Goal: Task Accomplishment & Management: Use online tool/utility

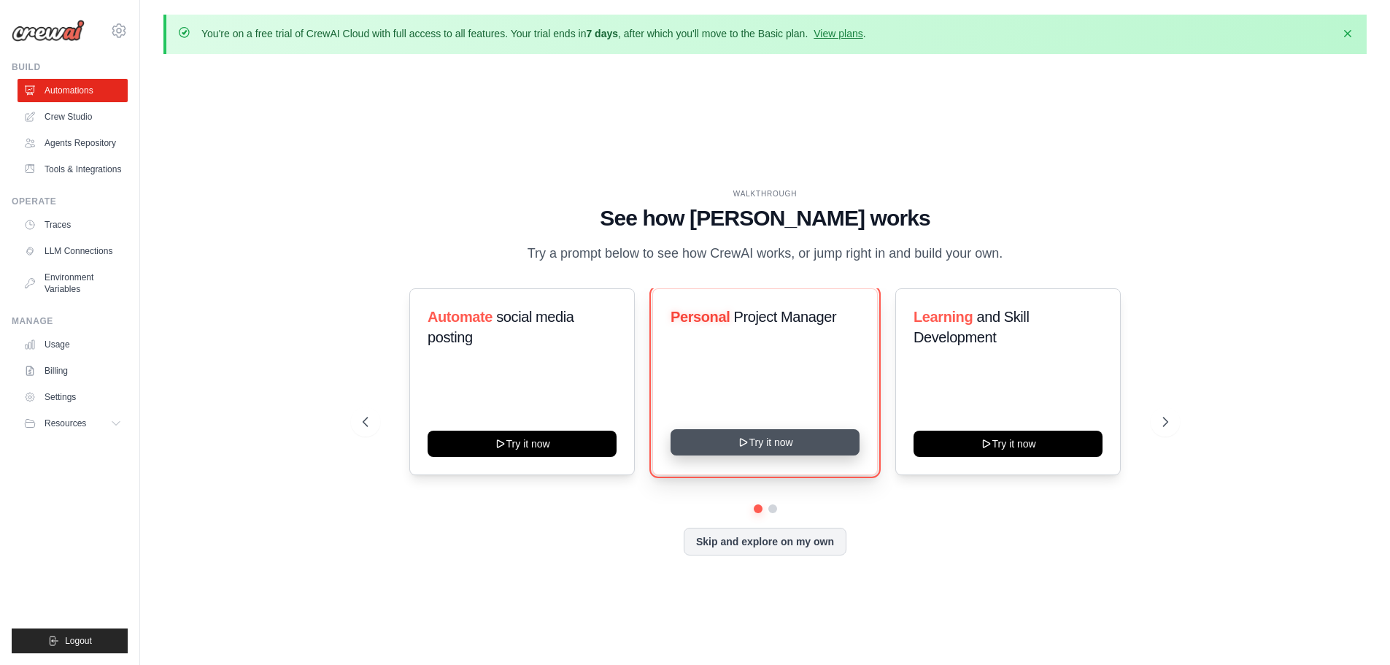
click at [730, 440] on button "Try it now" at bounding box center [765, 442] width 189 height 26
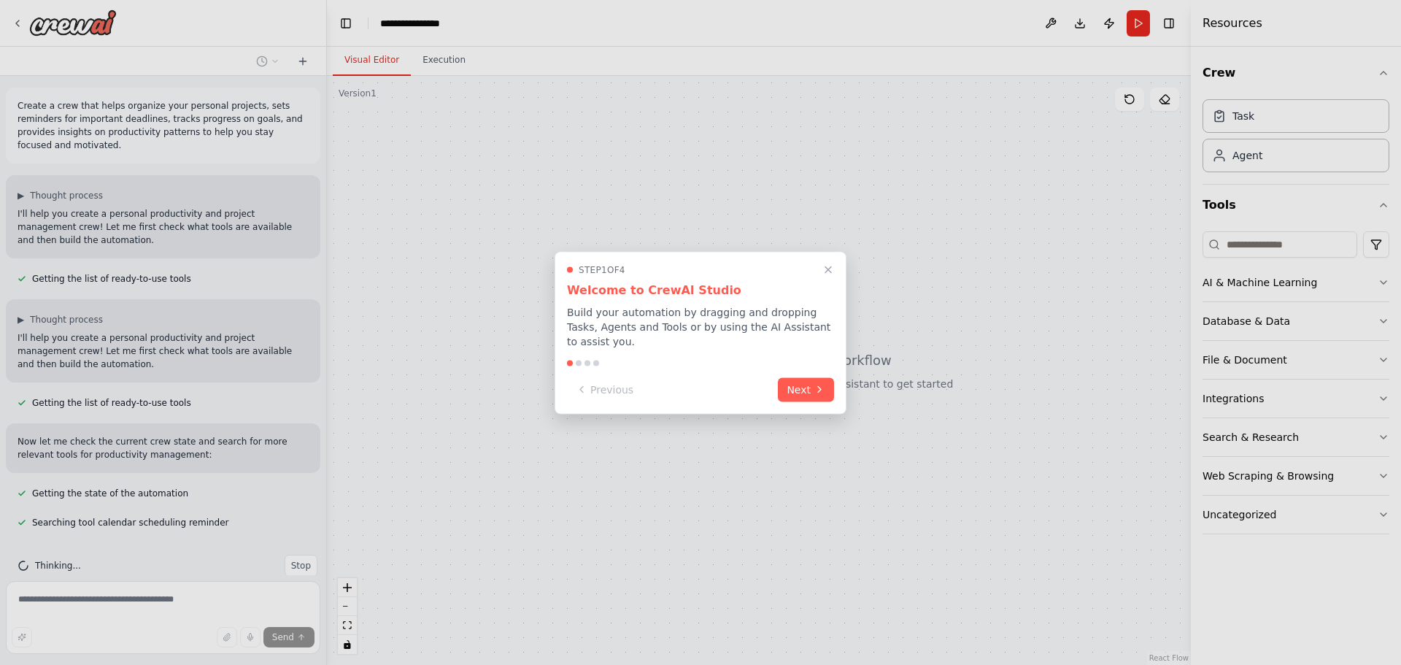
click at [1051, 24] on div at bounding box center [700, 332] width 1401 height 665
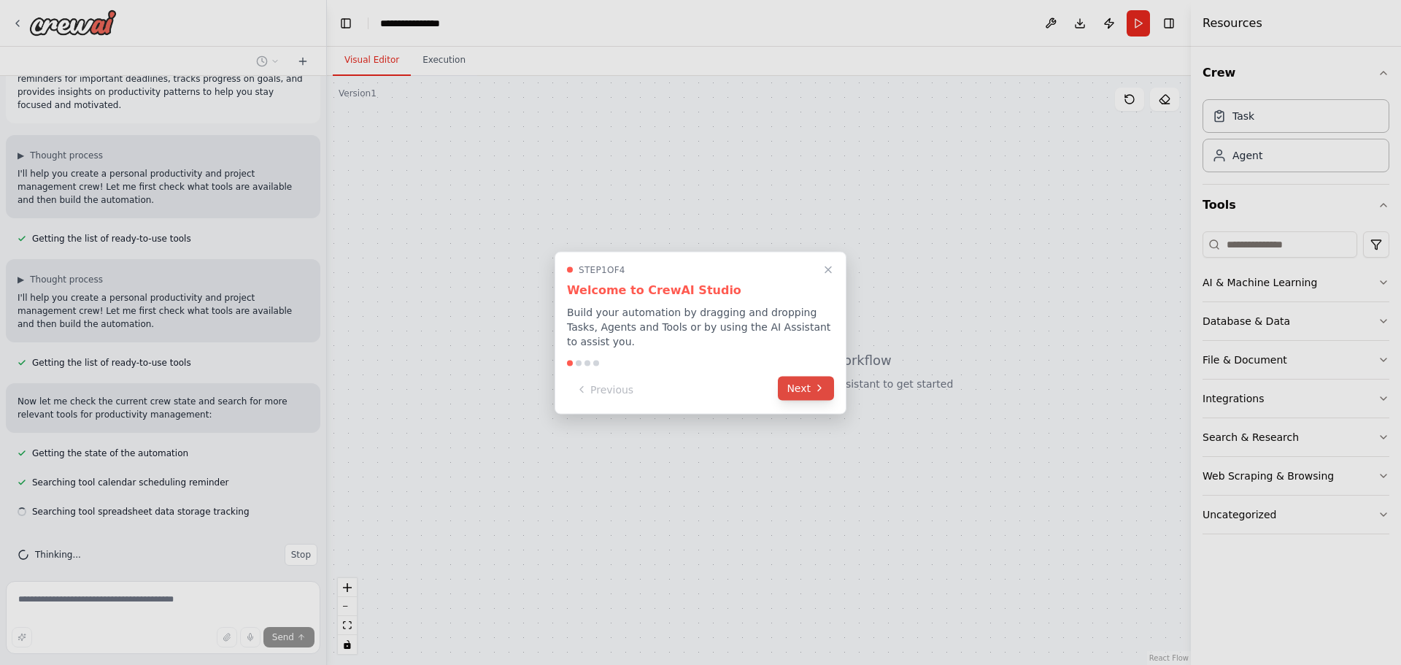
click at [810, 390] on button "Next" at bounding box center [806, 388] width 56 height 24
click at [810, 390] on div at bounding box center [700, 332] width 1401 height 665
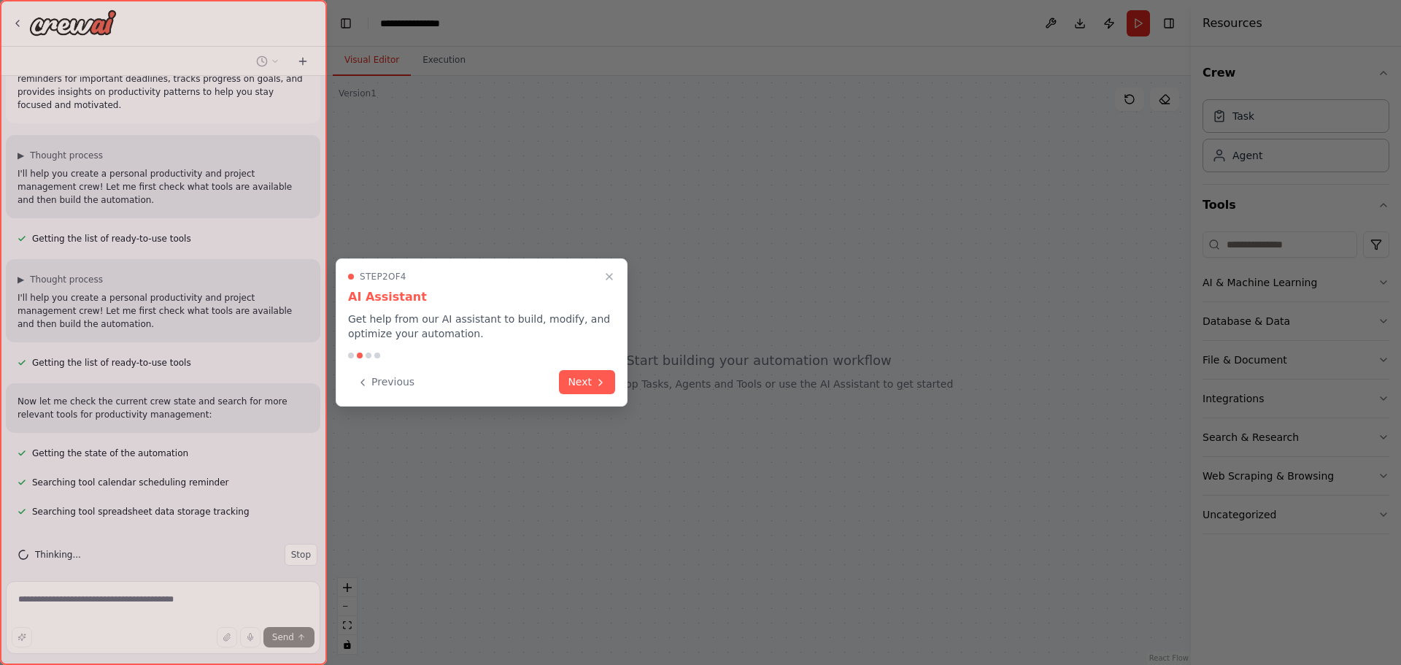
click at [810, 390] on div at bounding box center [700, 332] width 1401 height 665
click at [582, 376] on button "Next" at bounding box center [587, 381] width 56 height 24
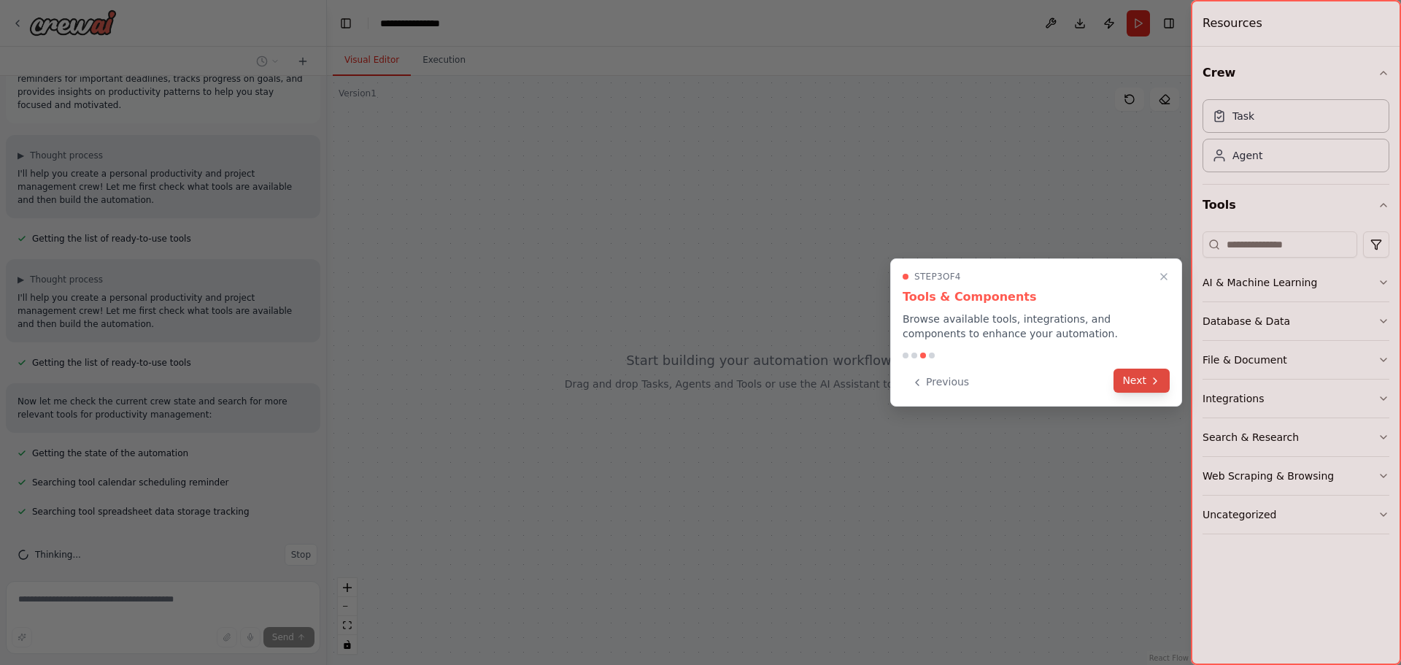
click at [1131, 386] on button "Next" at bounding box center [1142, 381] width 56 height 24
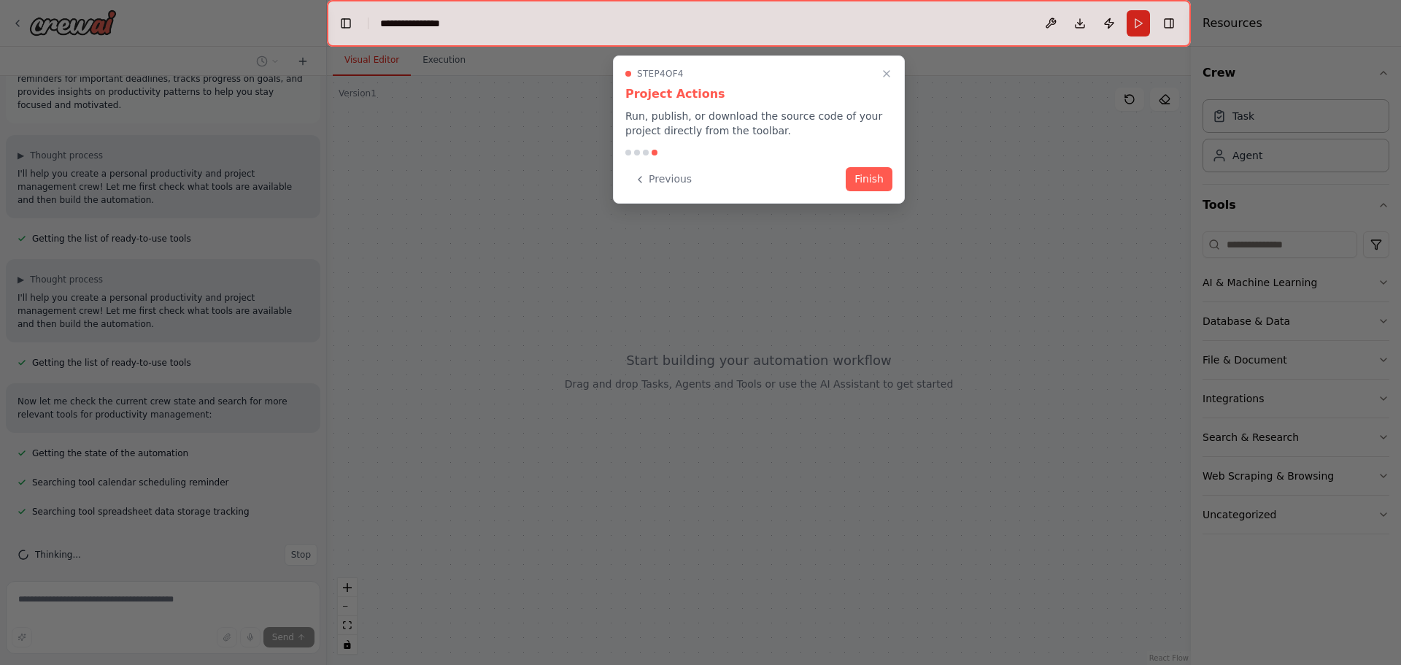
click at [871, 193] on div "Step 4 of 4 Project Actions Run, publish, or download the source code of your p…" at bounding box center [759, 129] width 292 height 148
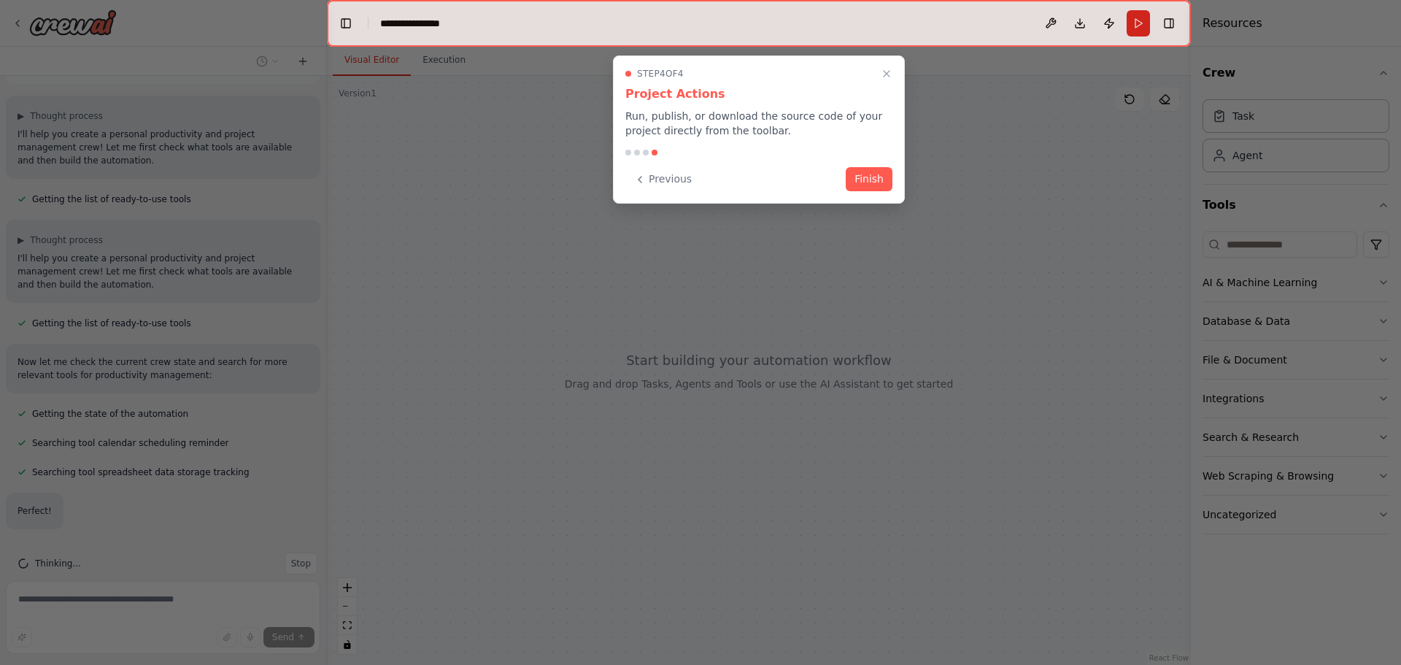
scroll to position [88, 0]
click at [877, 177] on button "Finish" at bounding box center [869, 178] width 47 height 24
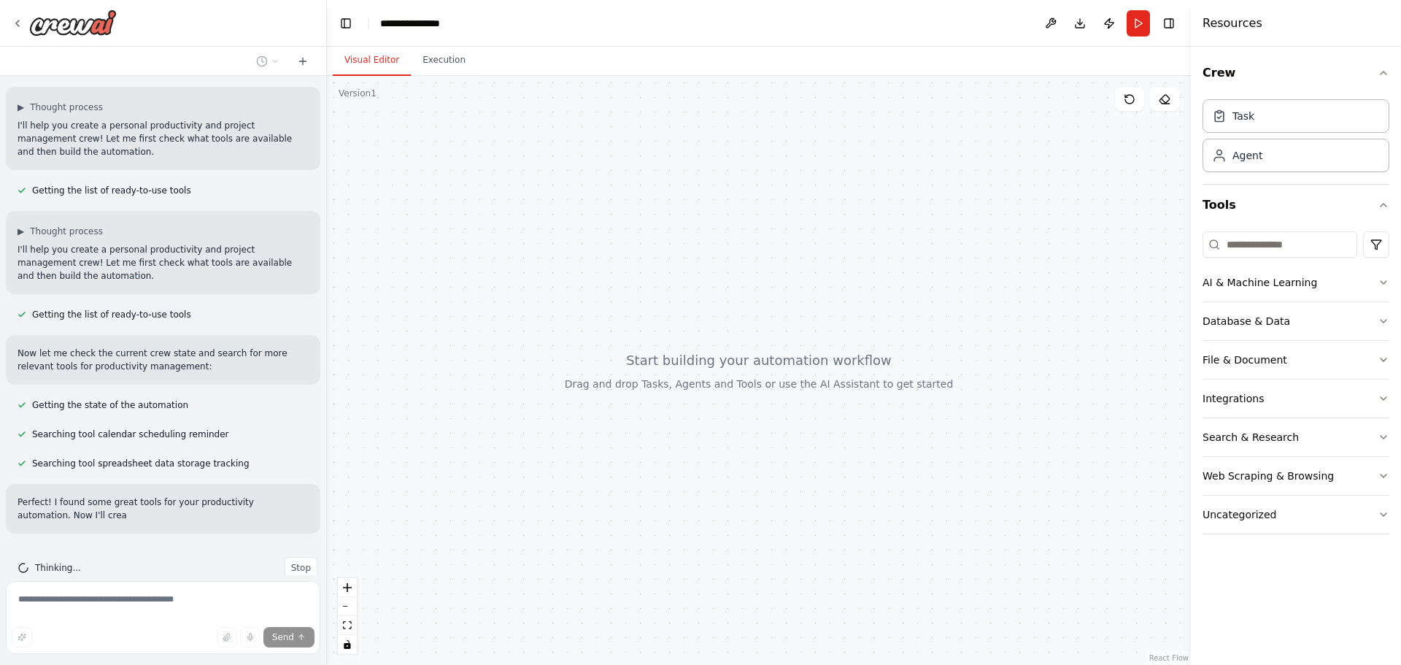
scroll to position [101, 0]
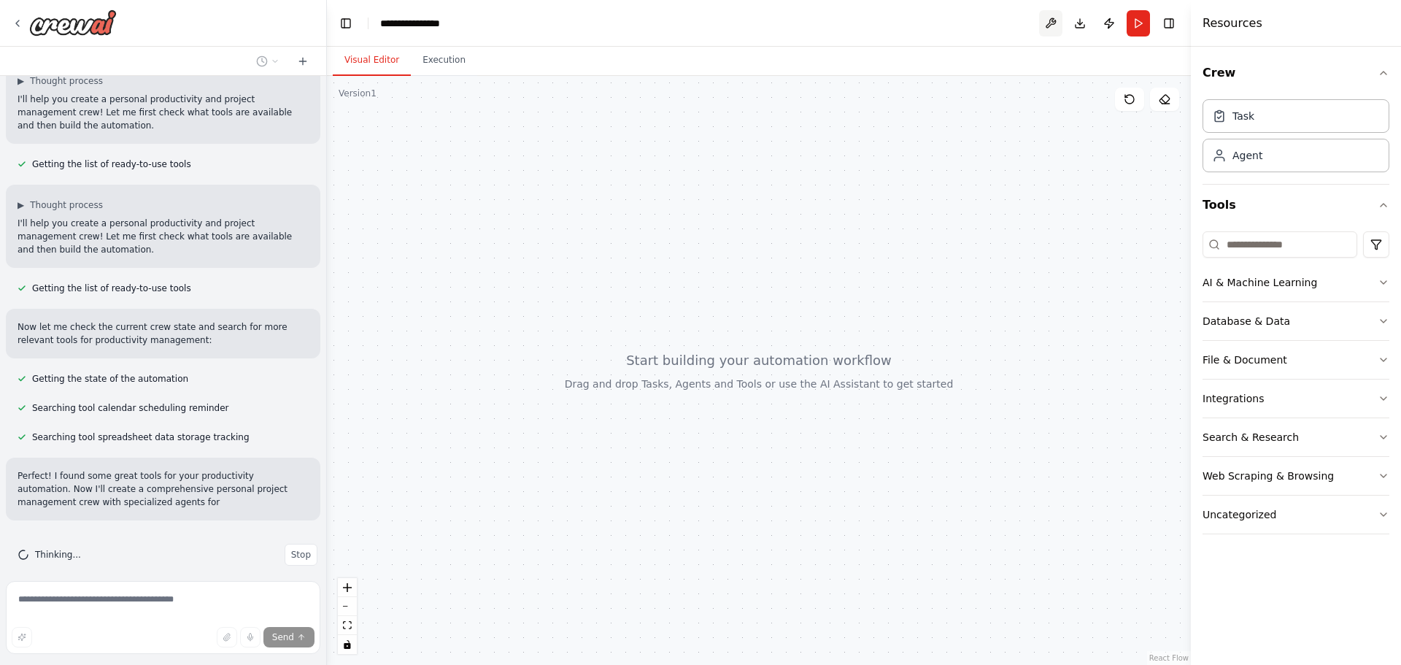
click at [1049, 32] on button at bounding box center [1050, 23] width 23 height 26
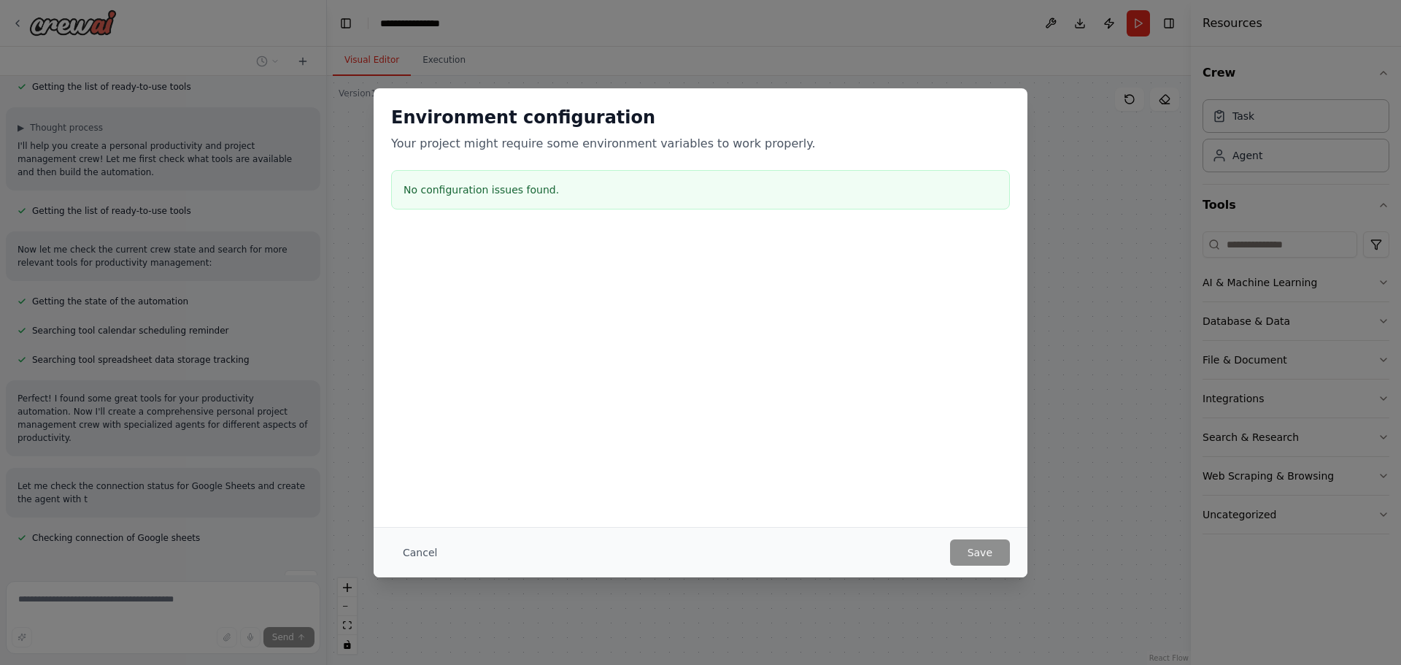
scroll to position [205, 0]
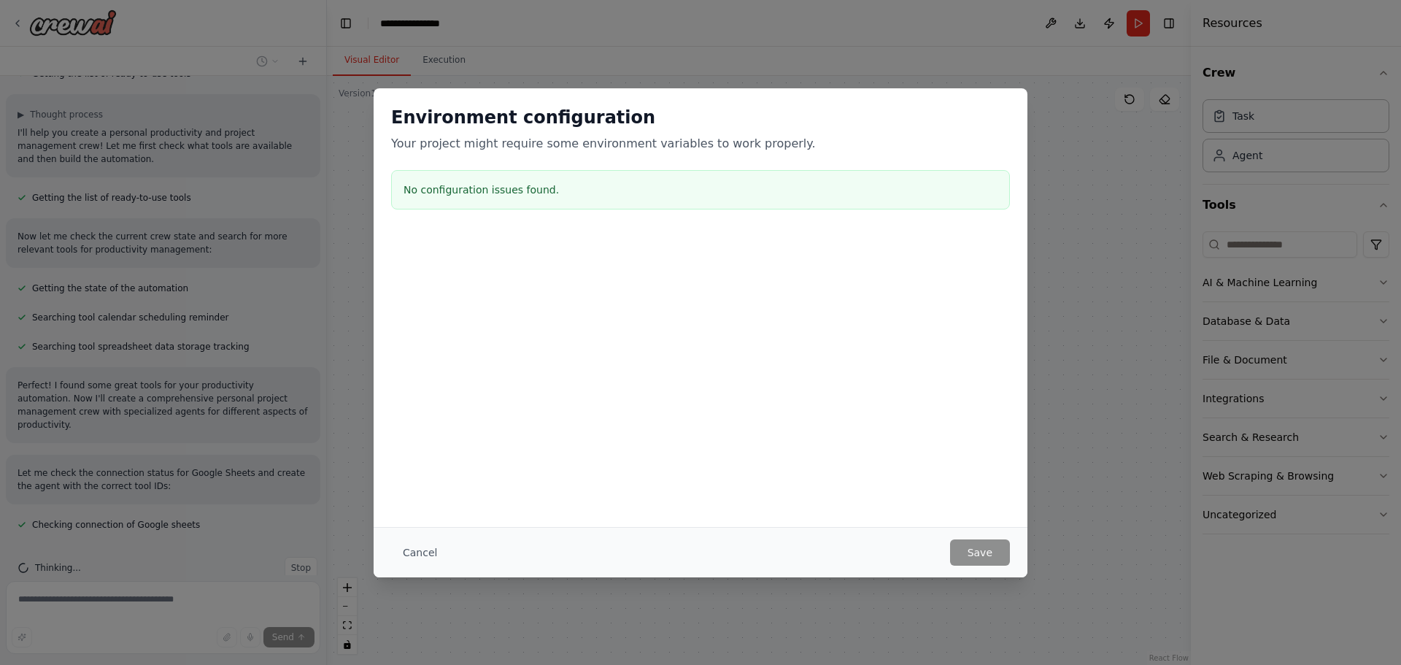
click at [1087, 247] on div "Environment configuration Your project might require some environment variables…" at bounding box center [700, 332] width 1401 height 665
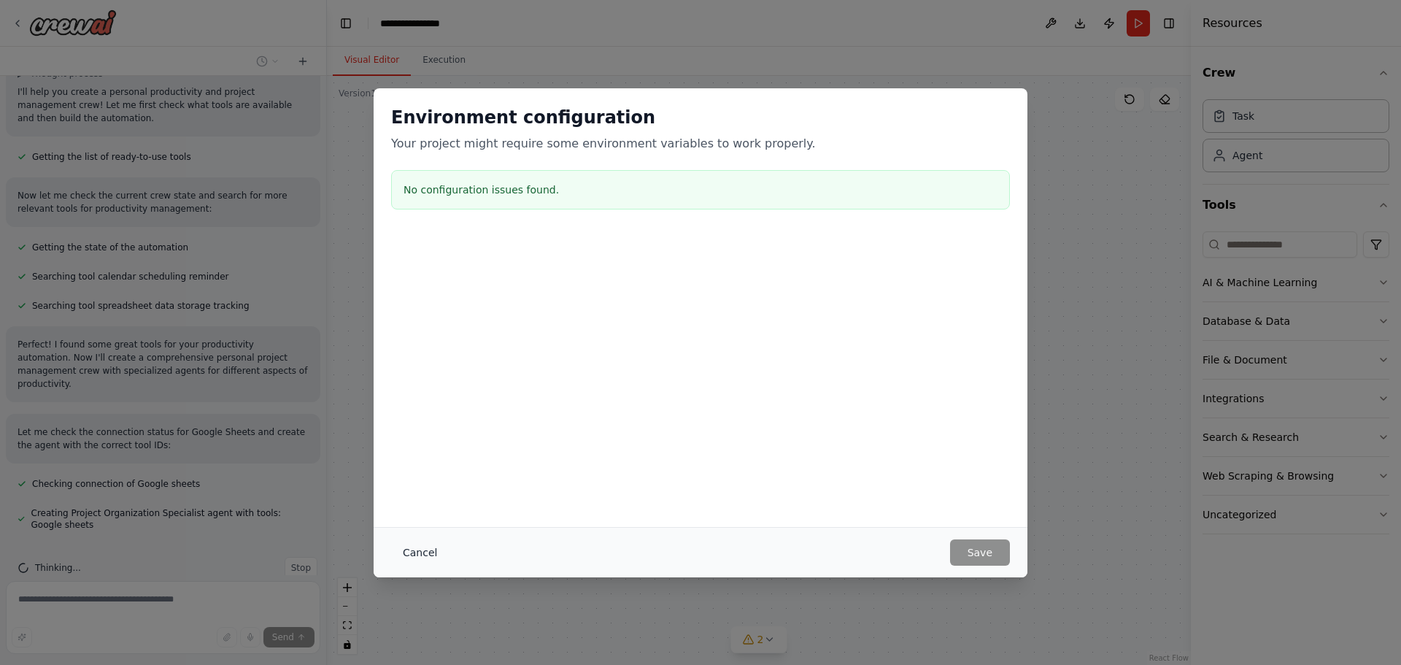
click at [406, 552] on button "Cancel" at bounding box center [420, 552] width 58 height 26
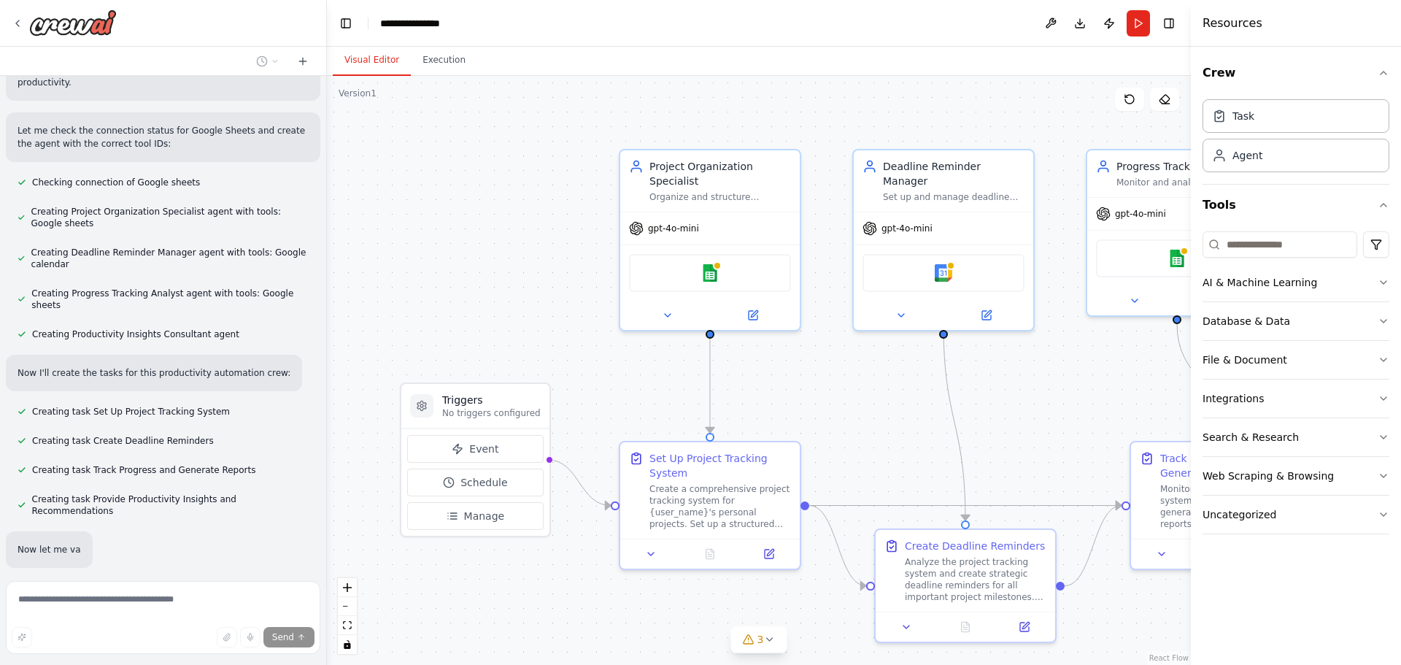
scroll to position [587, 0]
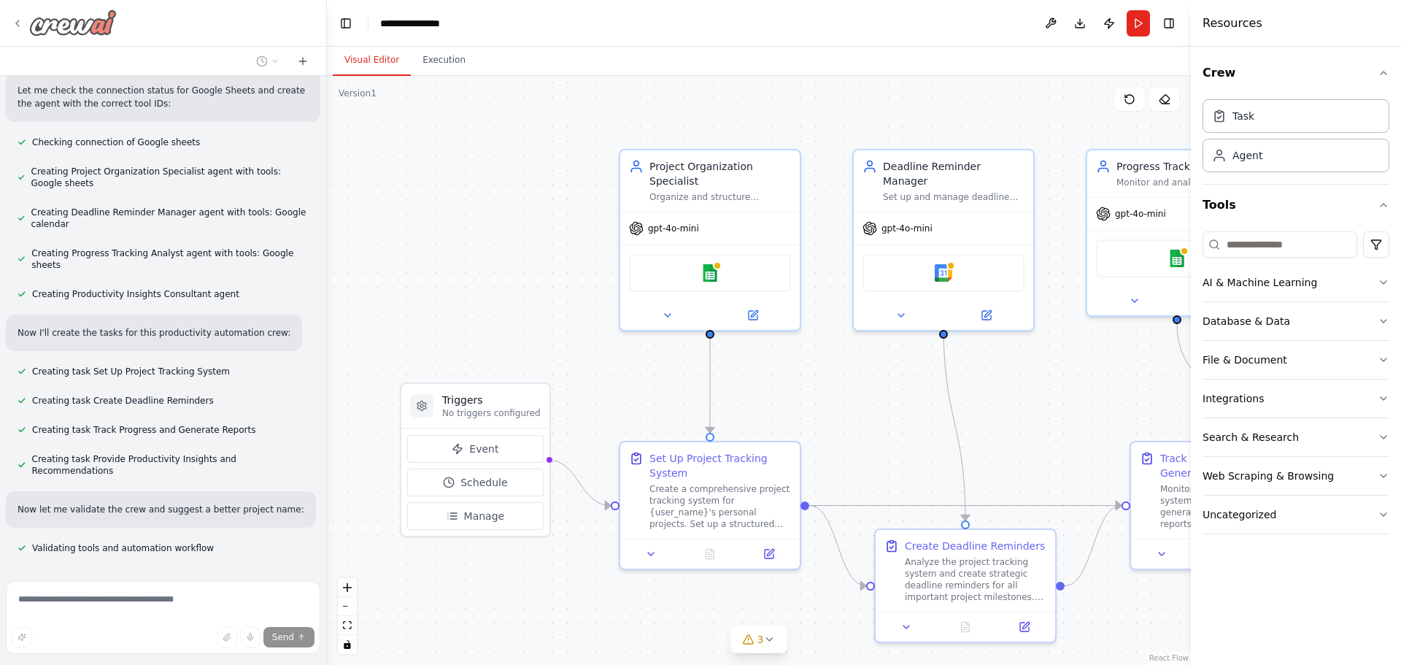
click at [17, 23] on icon at bounding box center [17, 23] width 3 height 6
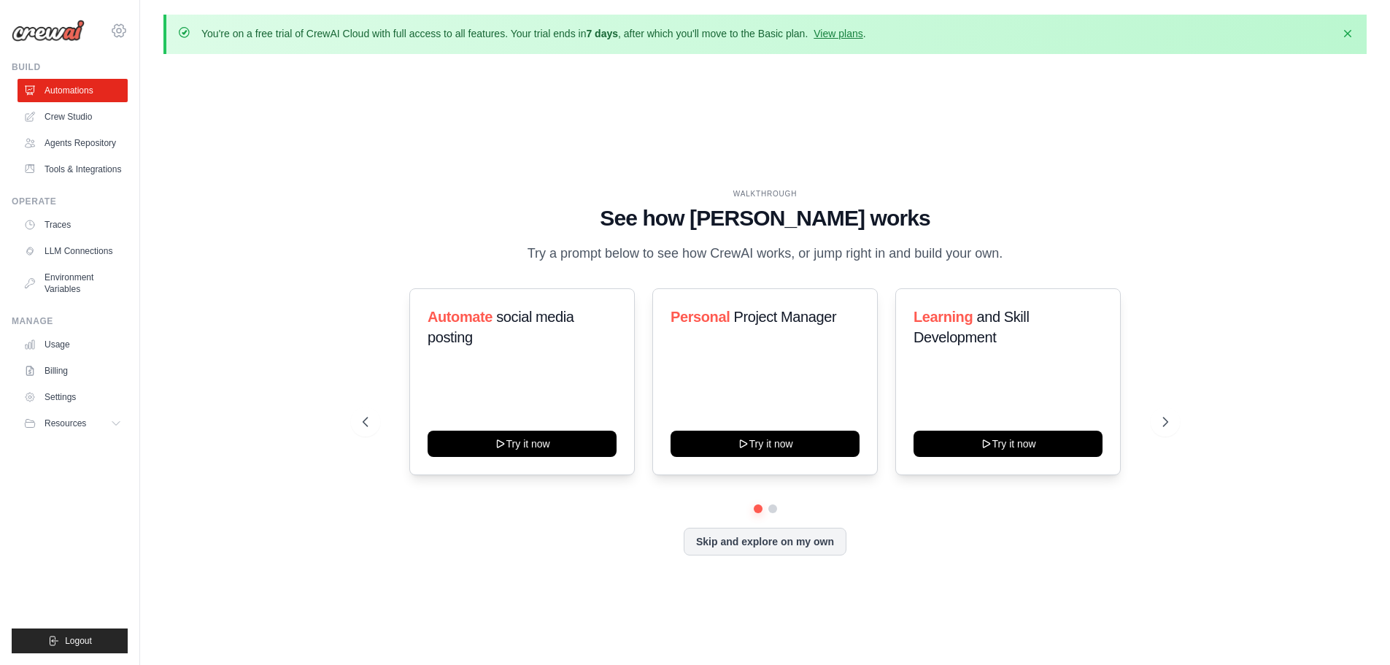
click at [125, 34] on icon at bounding box center [119, 31] width 18 height 18
click at [155, 94] on span "Settings" at bounding box center [182, 90] width 115 height 15
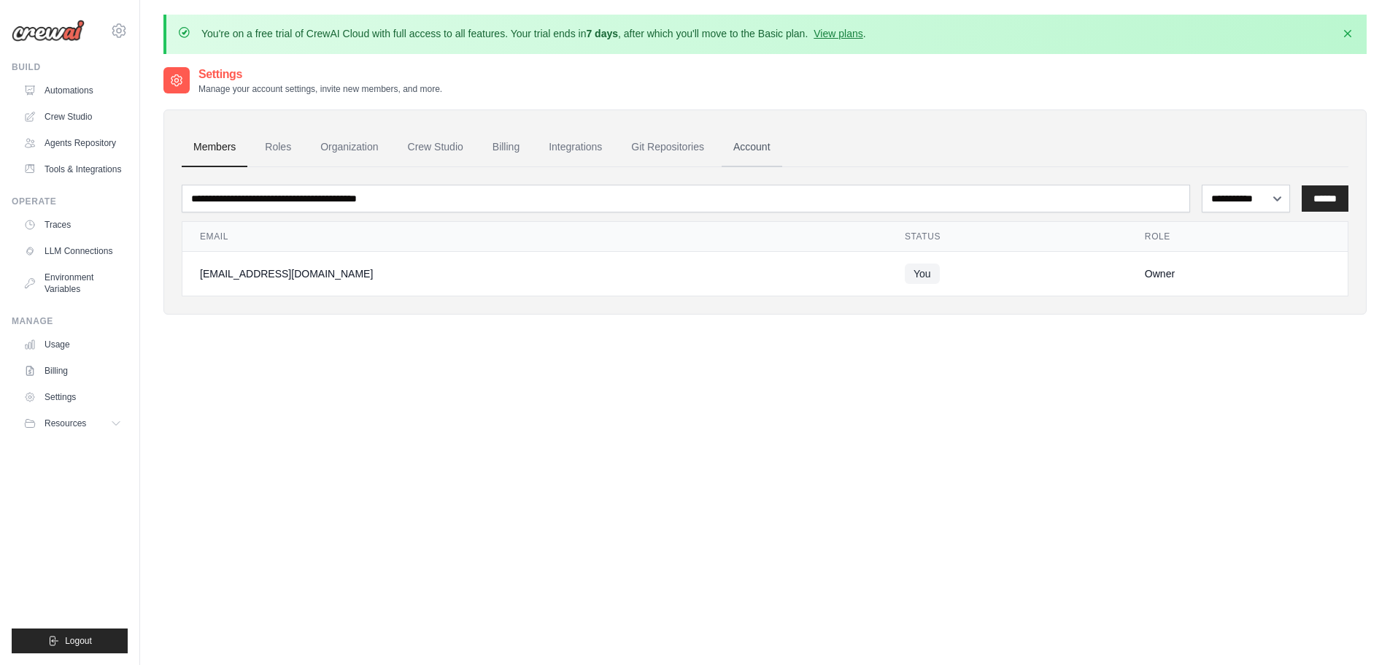
click at [775, 142] on link "Account" at bounding box center [752, 147] width 61 height 39
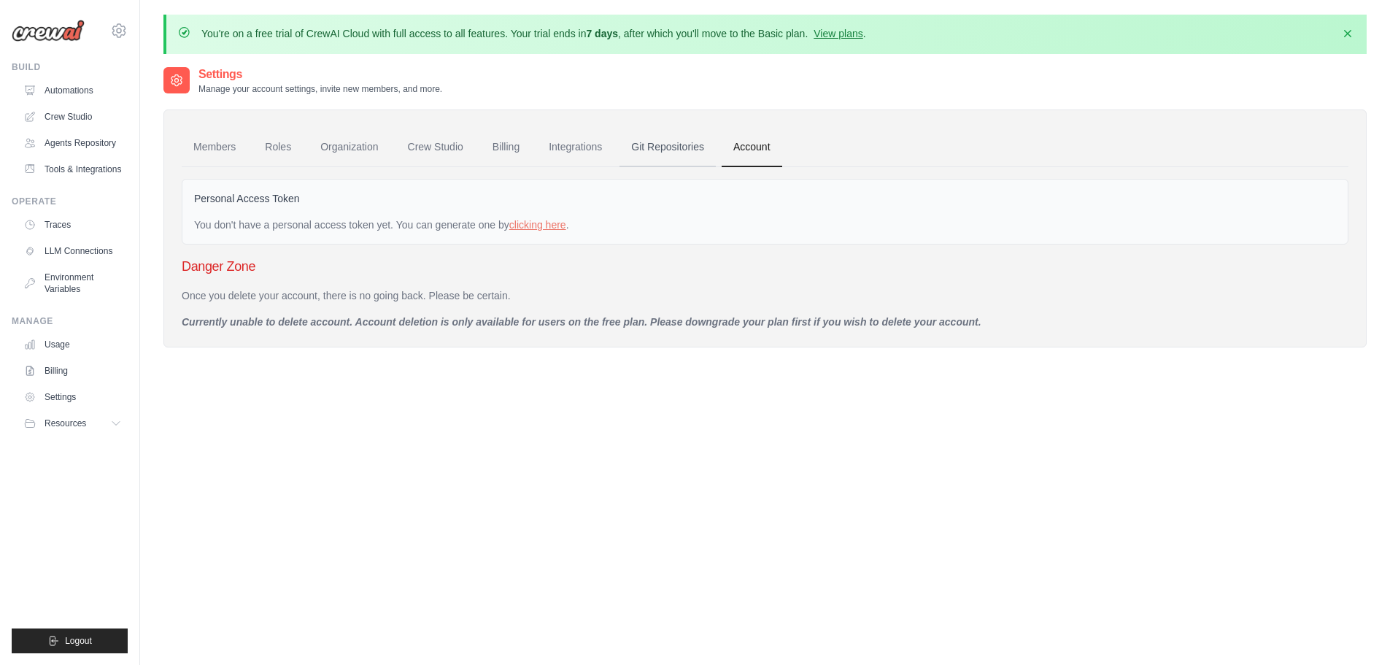
click at [688, 144] on link "Git Repositories" at bounding box center [668, 147] width 96 height 39
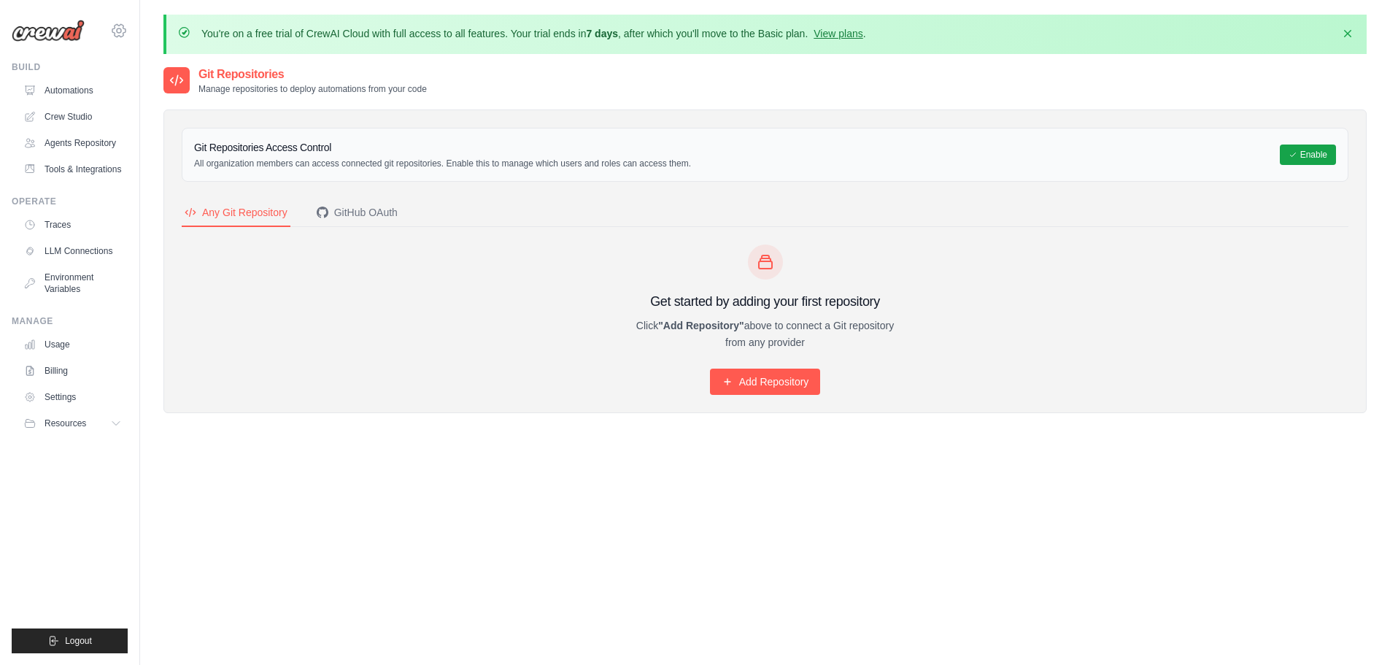
drag, startPoint x: 122, startPoint y: 3, endPoint x: 123, endPoint y: 32, distance: 29.2
click at [123, 32] on icon at bounding box center [119, 31] width 18 height 18
click at [198, 95] on span "Settings" at bounding box center [180, 90] width 115 height 15
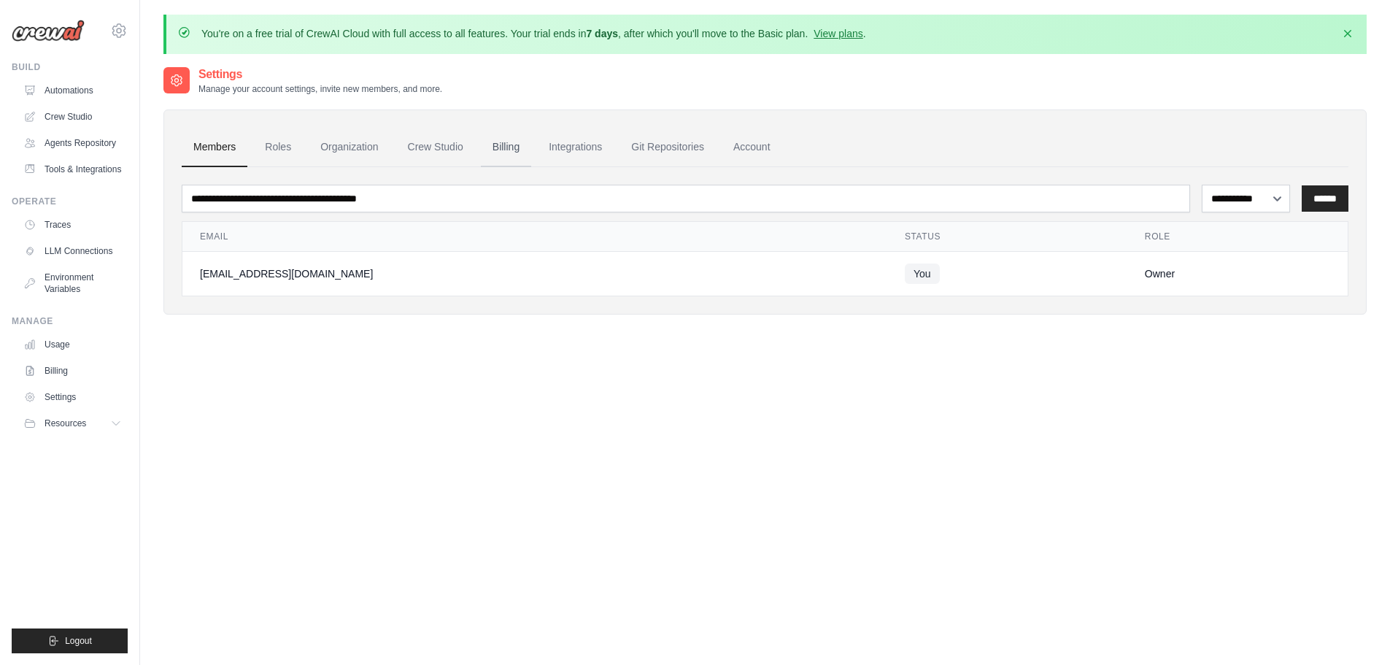
click at [509, 148] on link "Billing" at bounding box center [506, 147] width 50 height 39
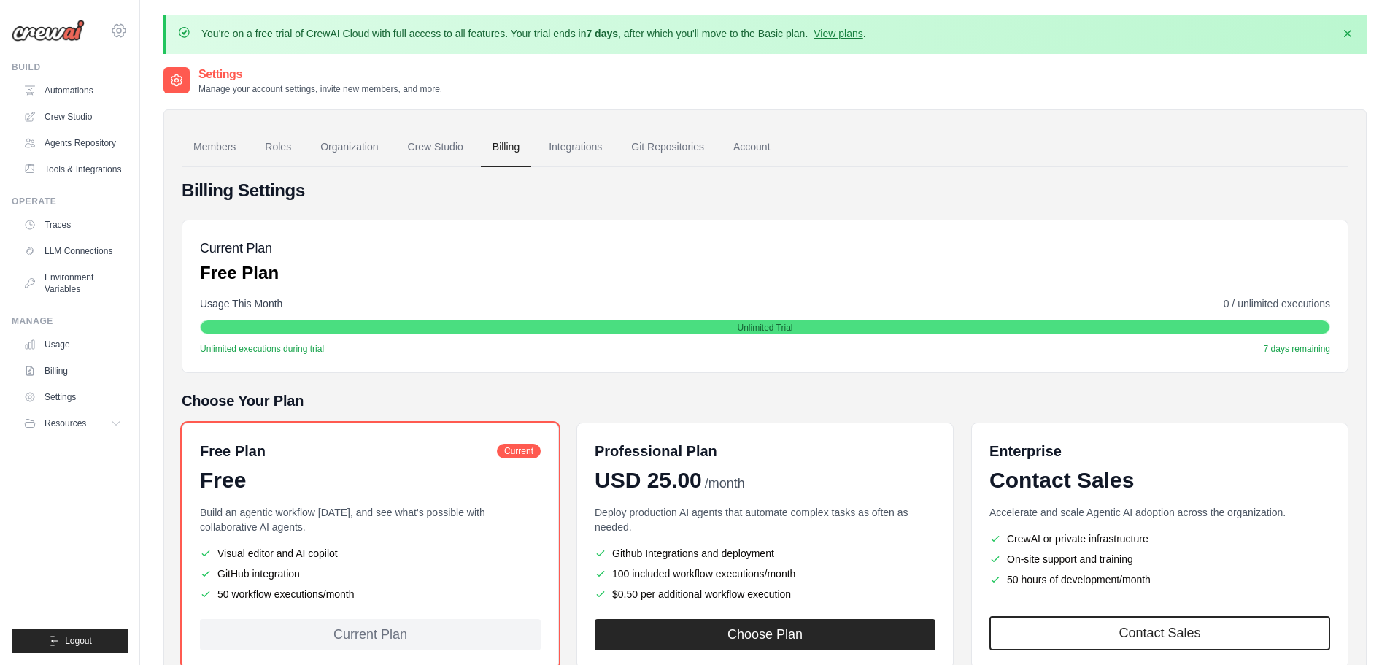
click at [113, 31] on icon at bounding box center [119, 31] width 18 height 18
click at [139, 91] on span "Settings" at bounding box center [182, 90] width 115 height 15
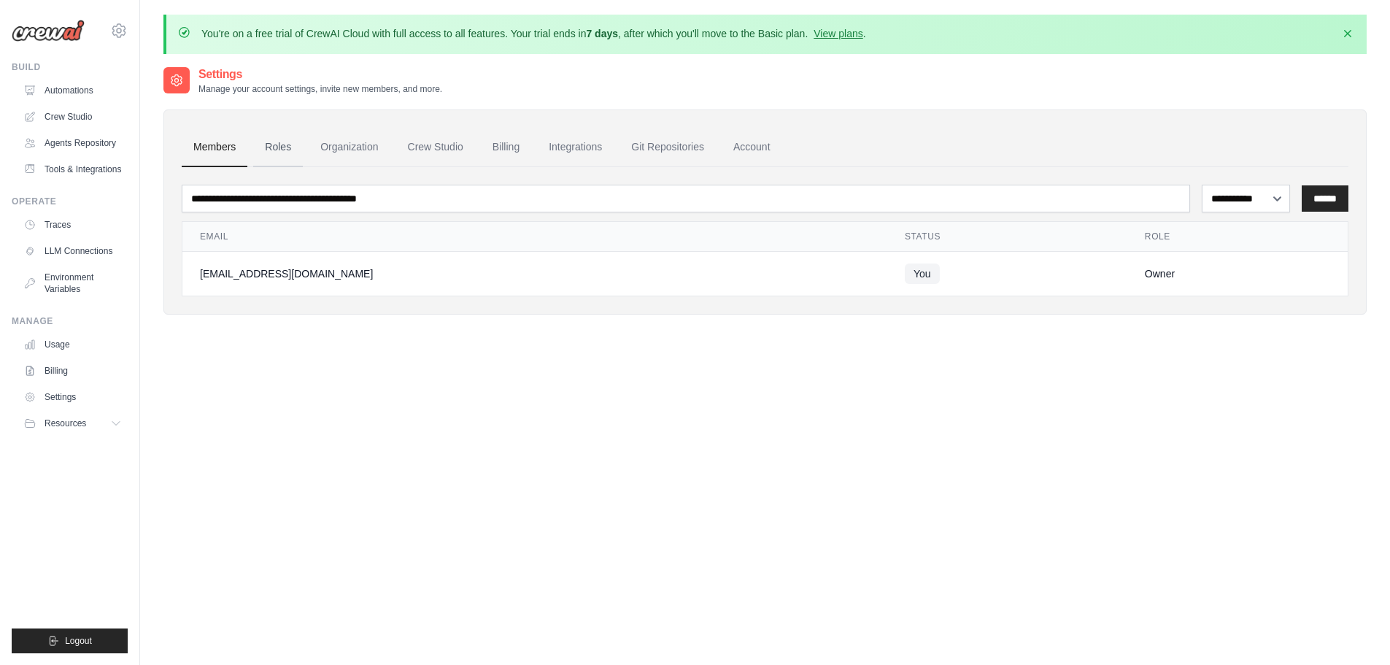
click at [272, 150] on link "Roles" at bounding box center [278, 147] width 50 height 39
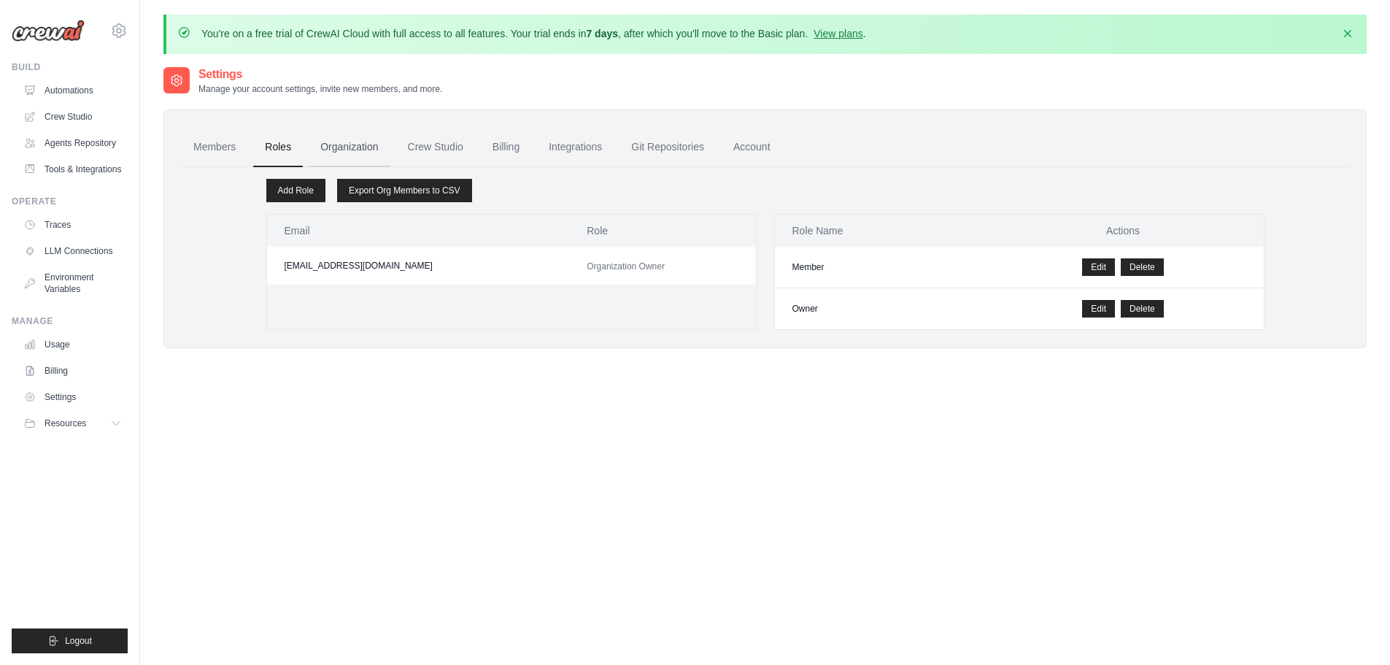
click at [338, 154] on link "Organization" at bounding box center [349, 147] width 81 height 39
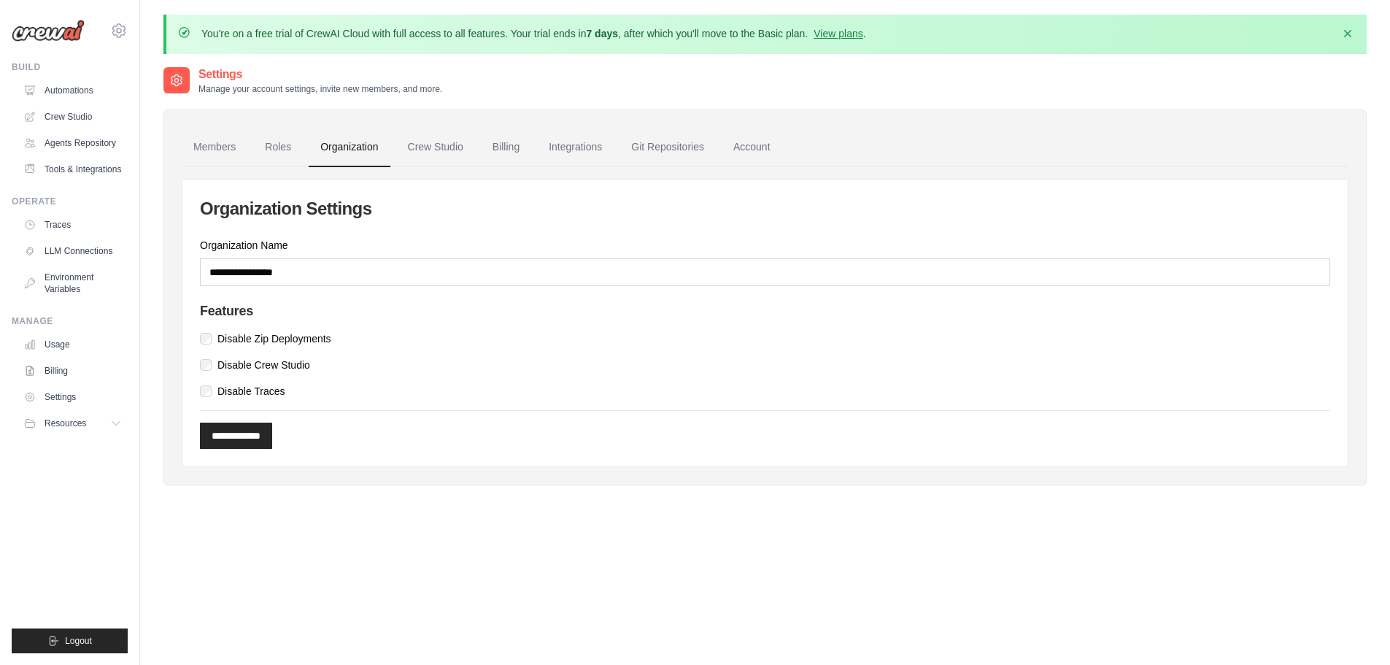
click at [498, 77] on div "Settings Manage your account settings, invite new members, and more." at bounding box center [764, 80] width 1203 height 29
click at [62, 398] on link "Settings" at bounding box center [74, 396] width 110 height 23
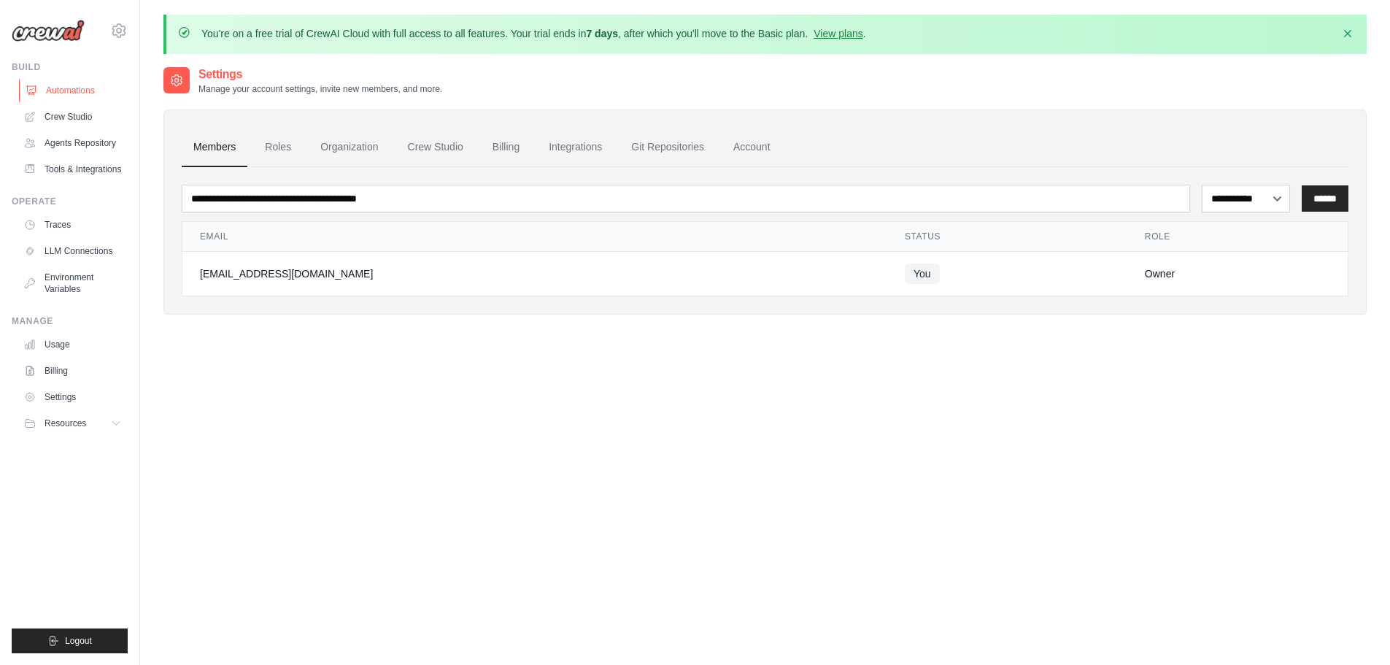
click at [68, 92] on link "Automations" at bounding box center [74, 90] width 110 height 23
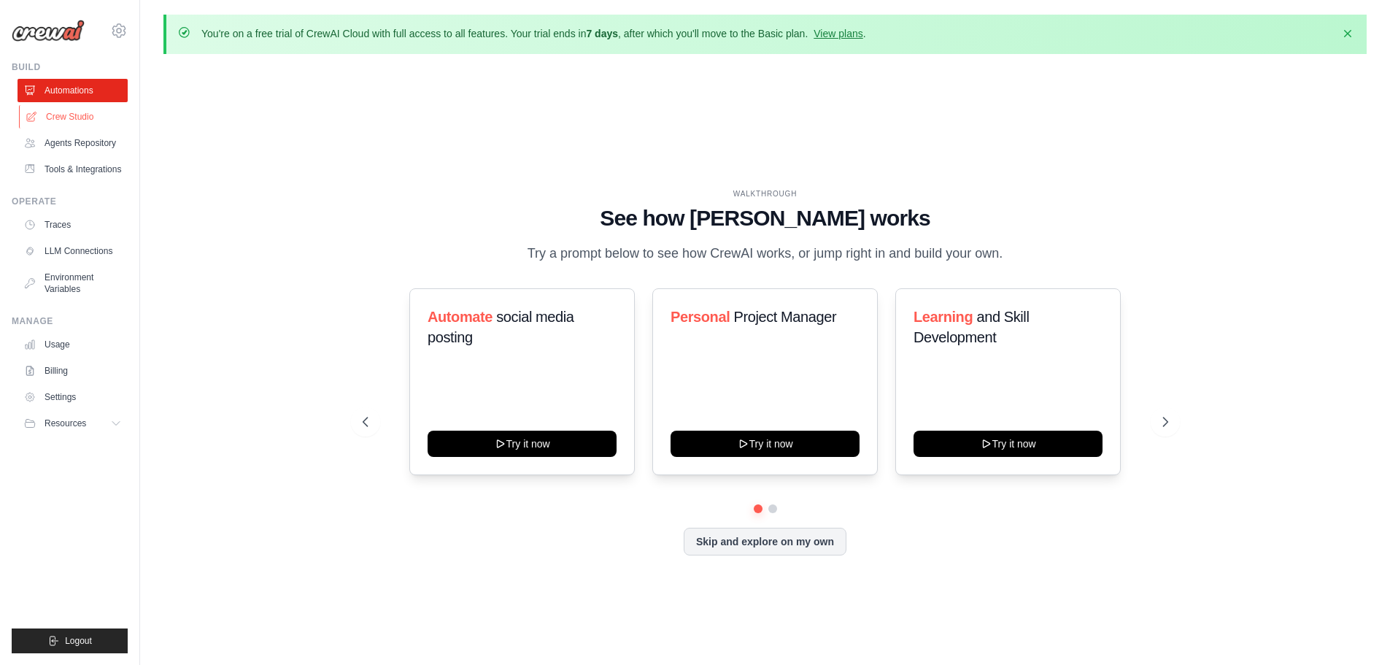
click at [73, 110] on link "Crew Studio" at bounding box center [74, 116] width 110 height 23
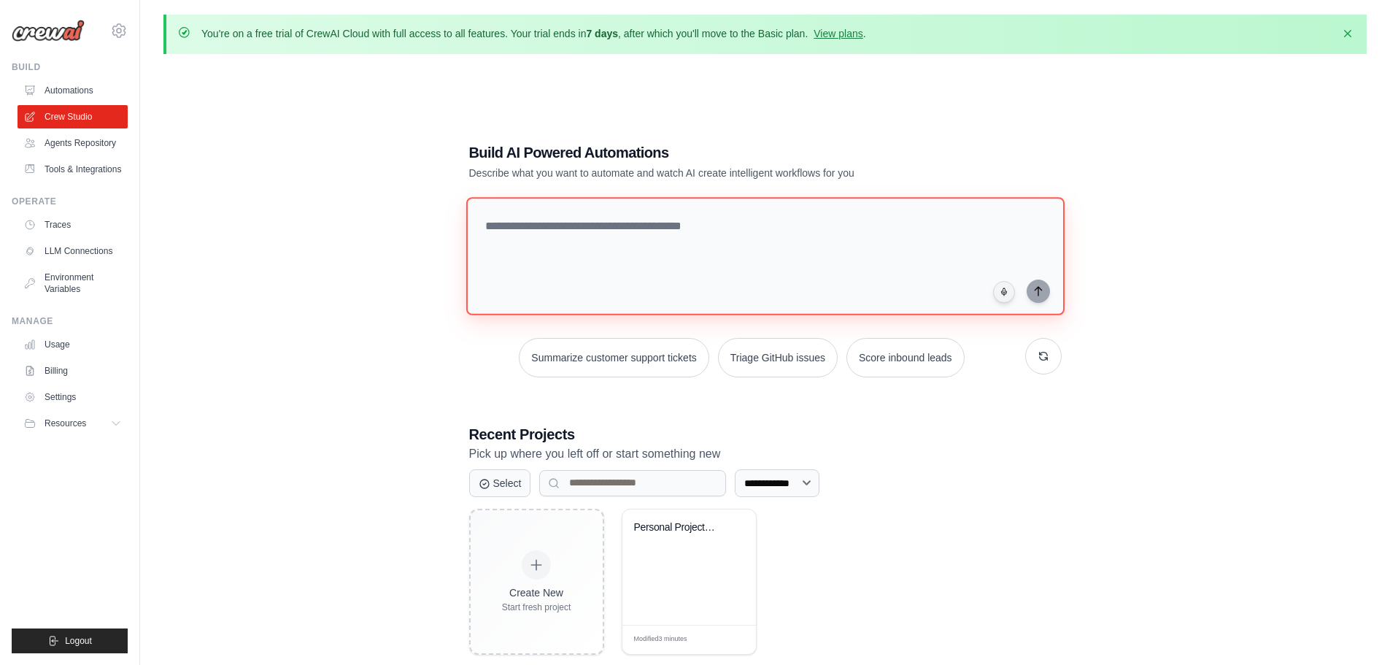
click at [588, 260] on textarea at bounding box center [765, 256] width 598 height 118
type textarea "*"
type textarea "**********"
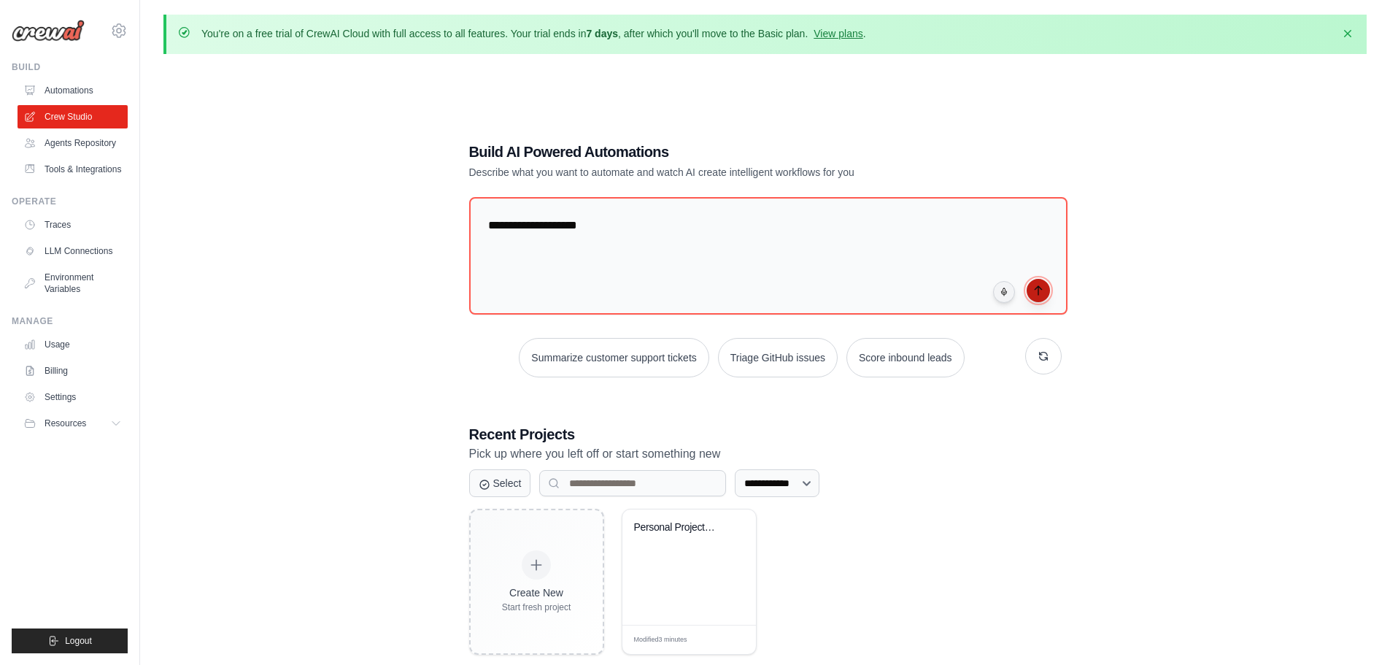
click at [1038, 297] on button "submit" at bounding box center [1038, 290] width 23 height 23
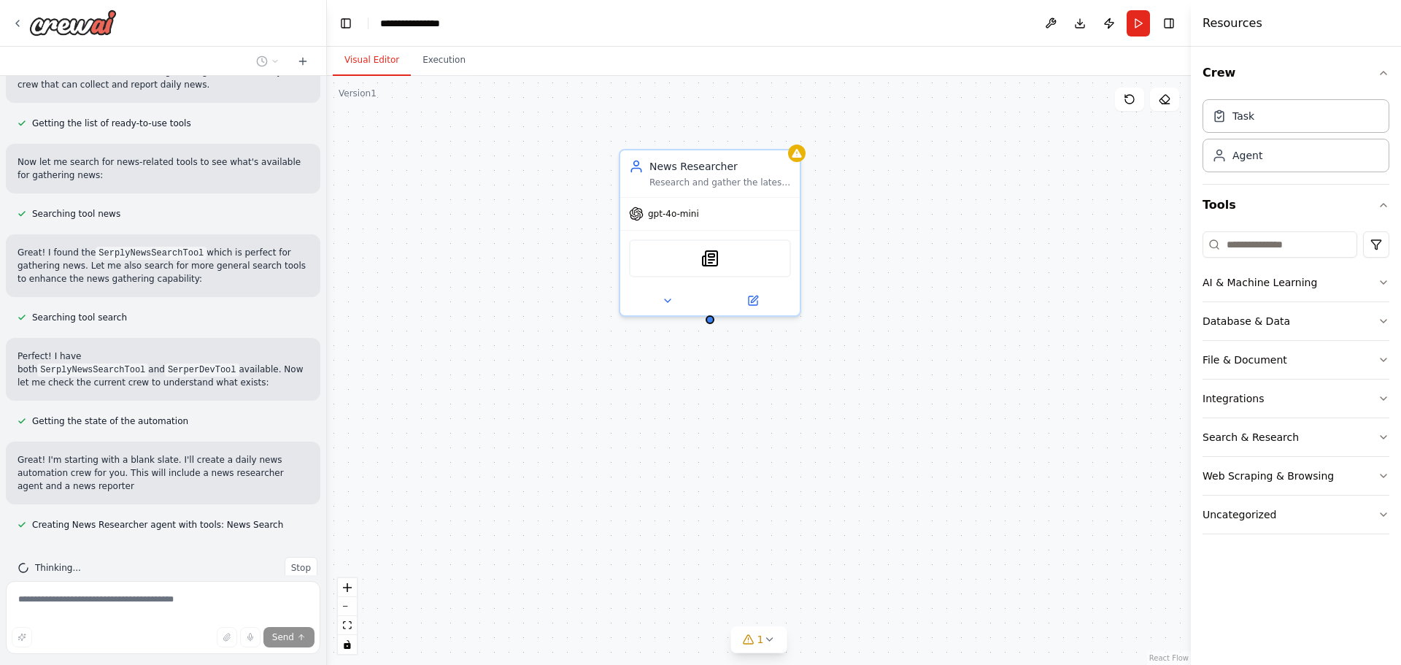
scroll to position [129, 0]
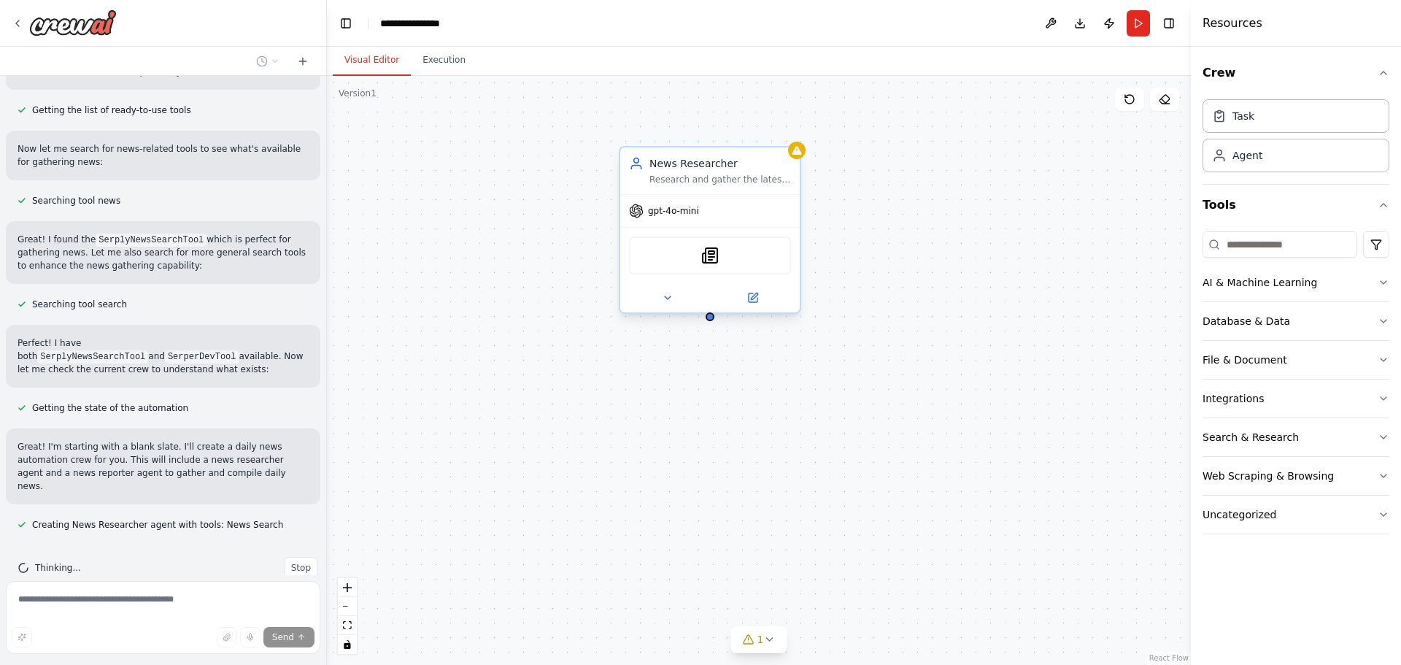
click at [713, 218] on div "gpt-4o-mini" at bounding box center [710, 211] width 180 height 32
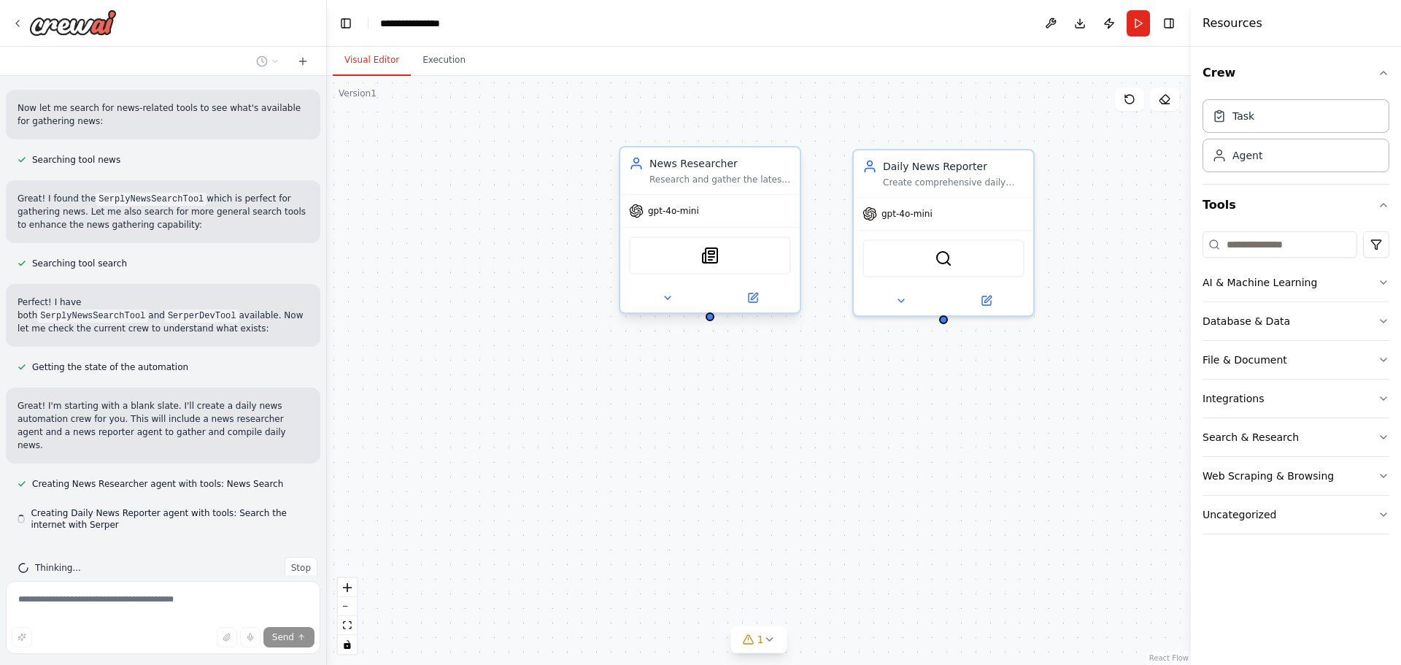
click at [676, 220] on div "gpt-4o-mini" at bounding box center [710, 211] width 180 height 32
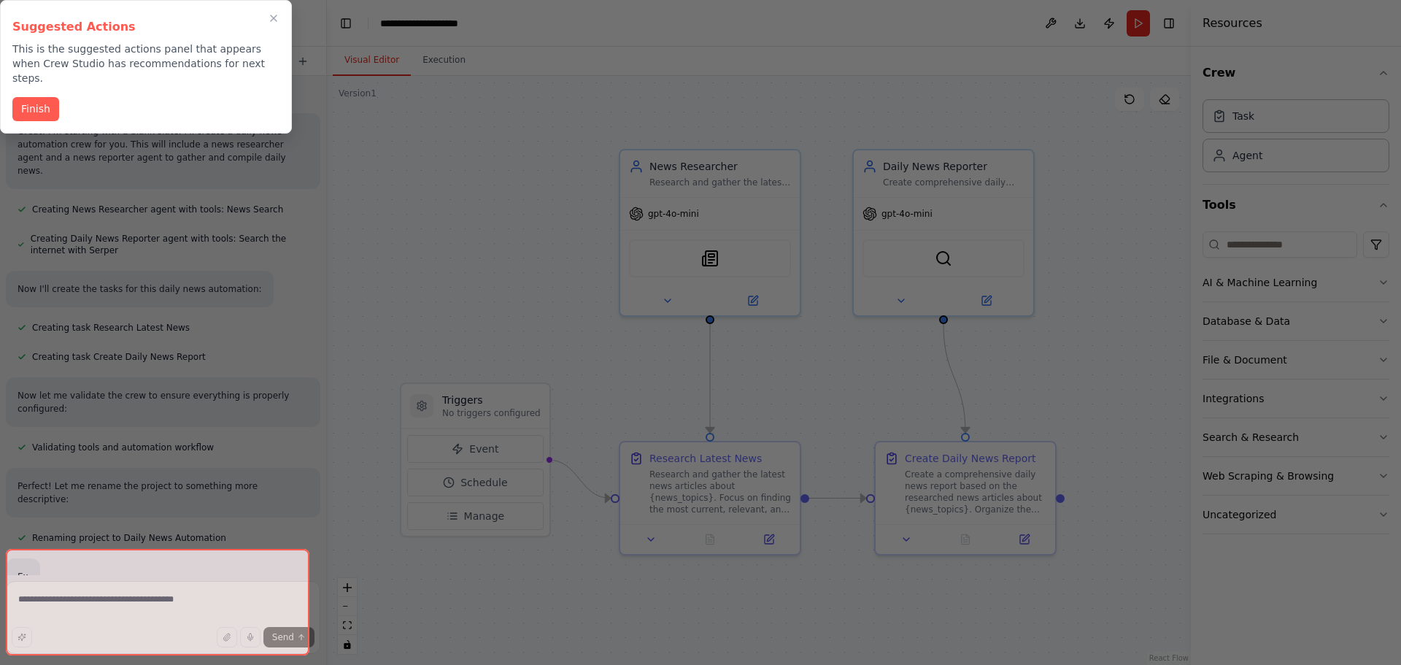
scroll to position [479, 0]
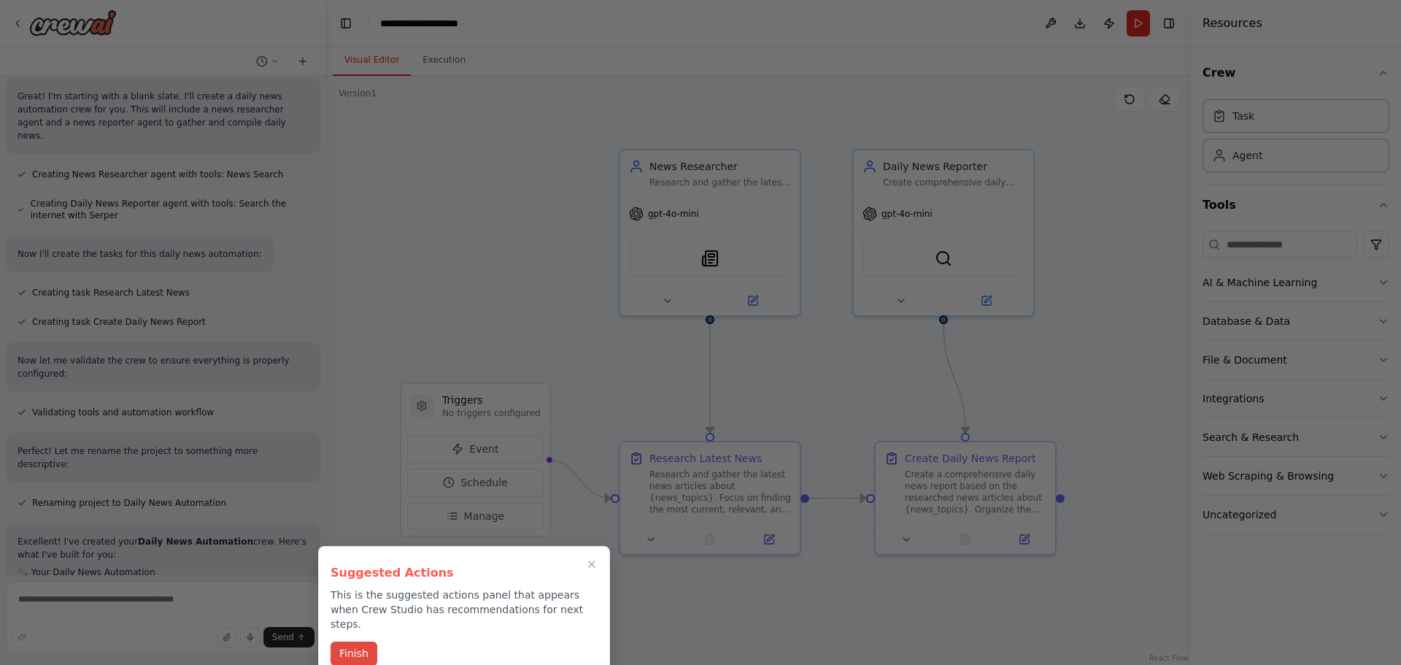
click at [357, 647] on button "Finish" at bounding box center [354, 653] width 47 height 24
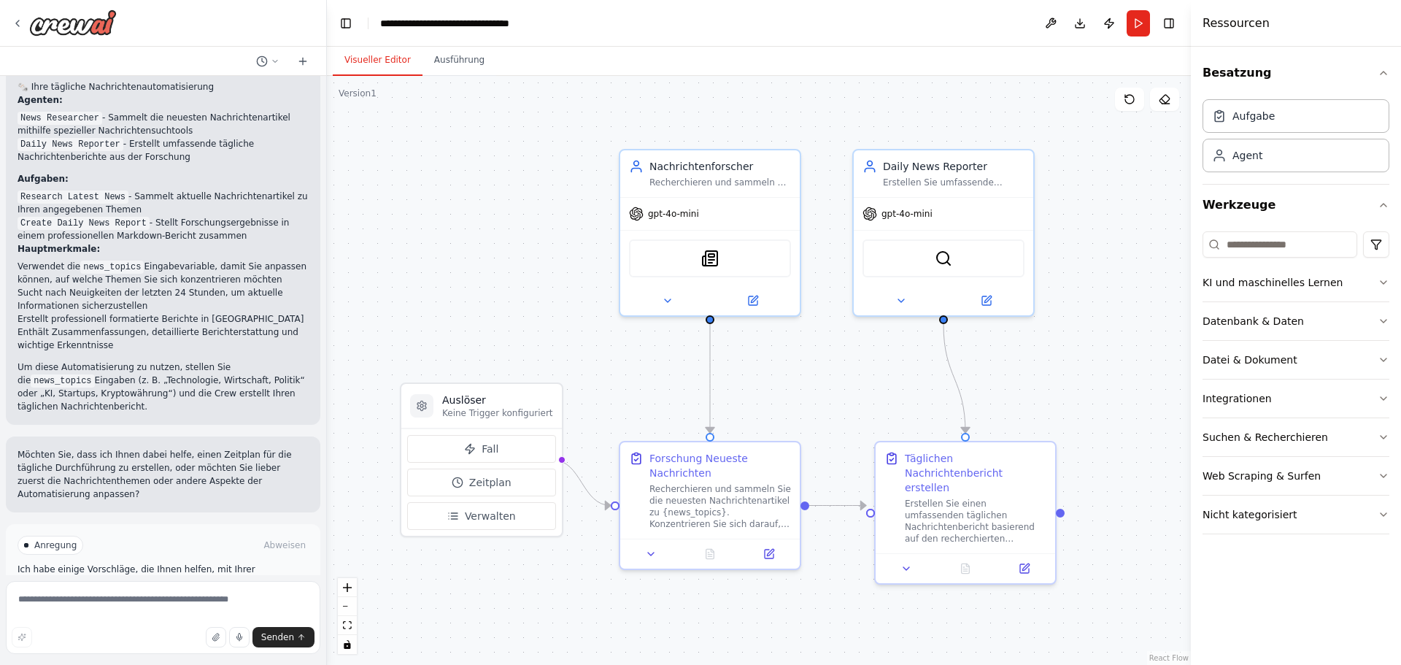
scroll to position [1095, 0]
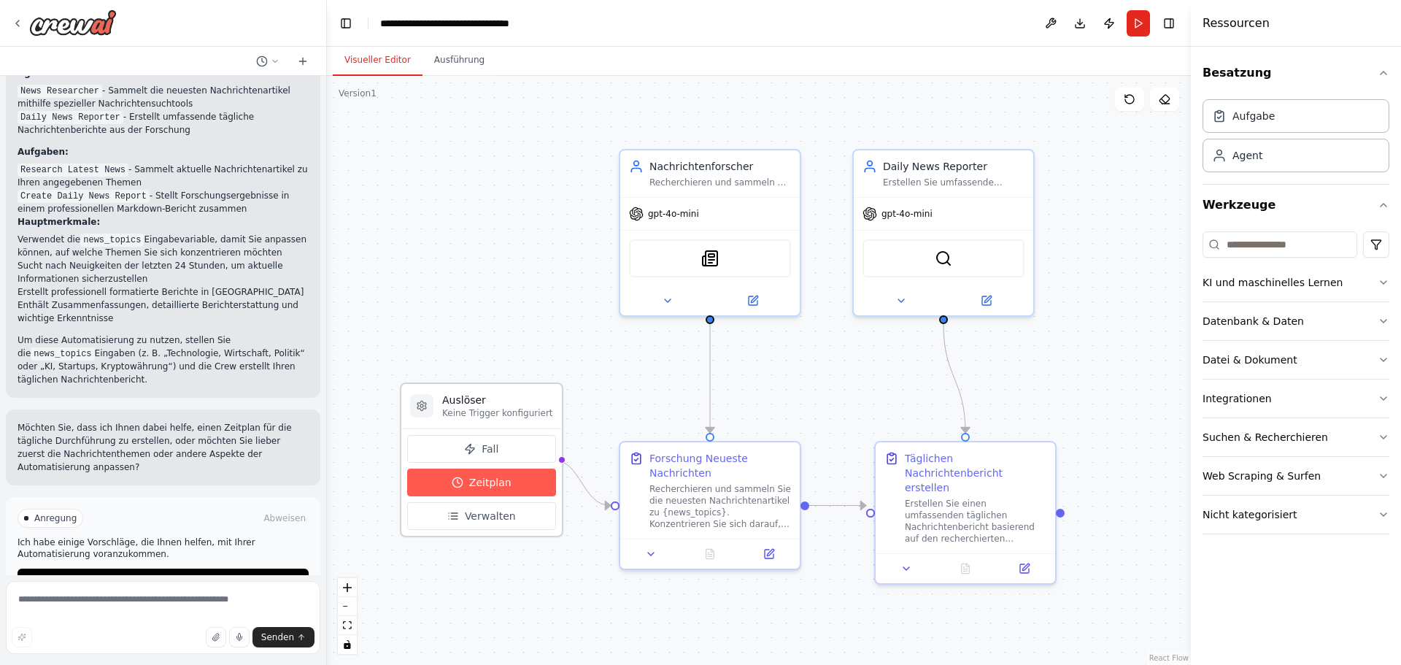
click at [485, 477] on font "Zeitplan" at bounding box center [490, 483] width 42 height 12
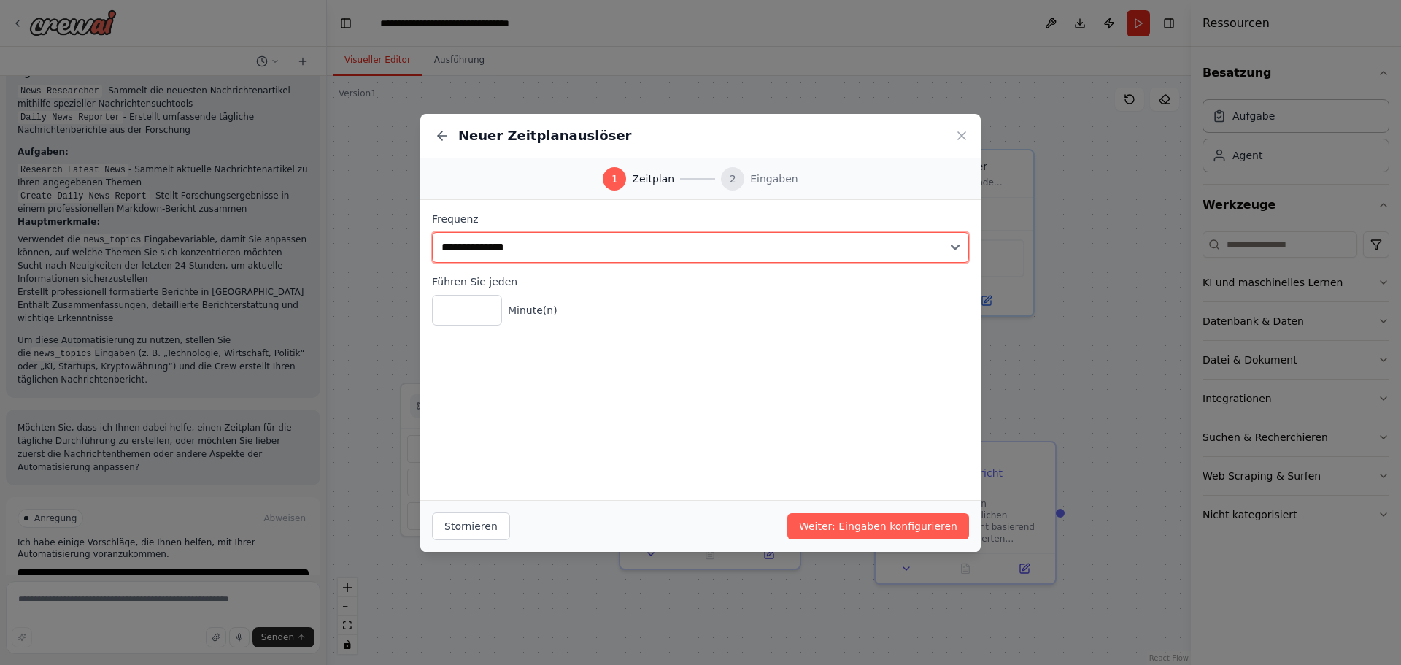
click at [510, 251] on select "**********" at bounding box center [700, 247] width 537 height 31
select select "*****"
click at [432, 232] on select "**********" at bounding box center [700, 247] width 537 height 31
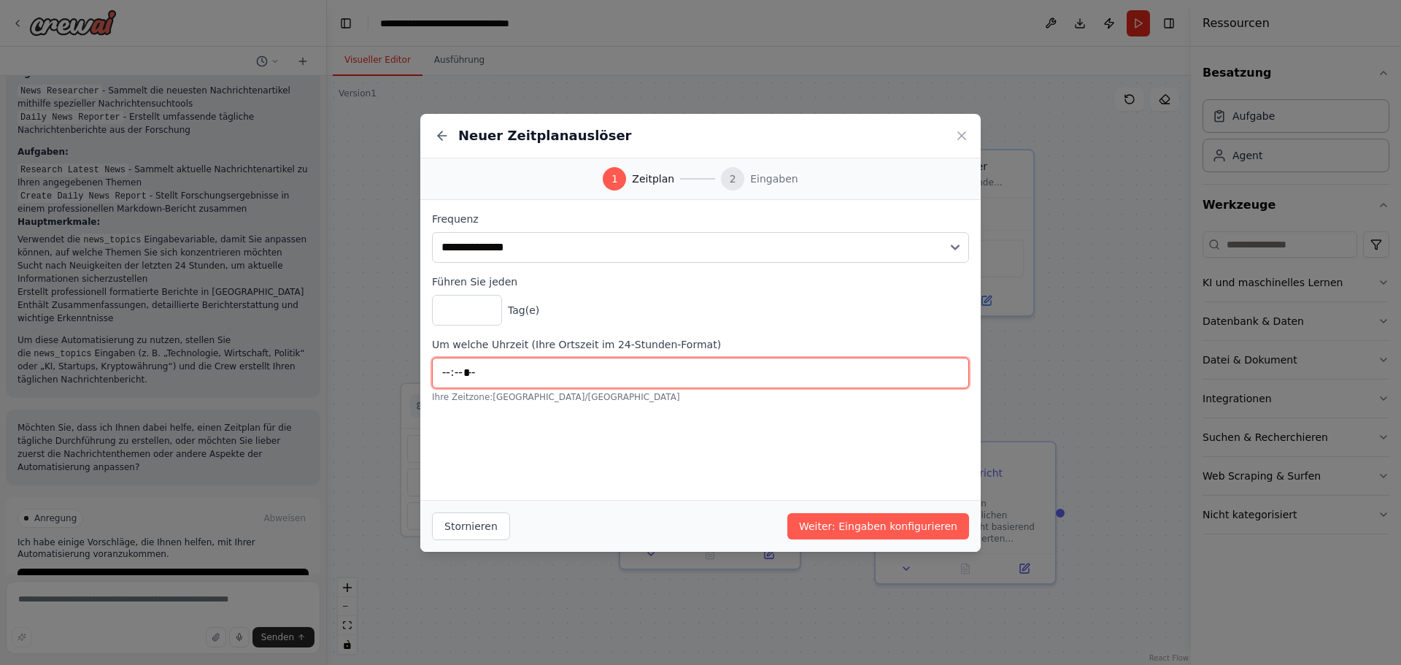
click at [490, 371] on input "*****" at bounding box center [700, 373] width 537 height 31
type input "*****"
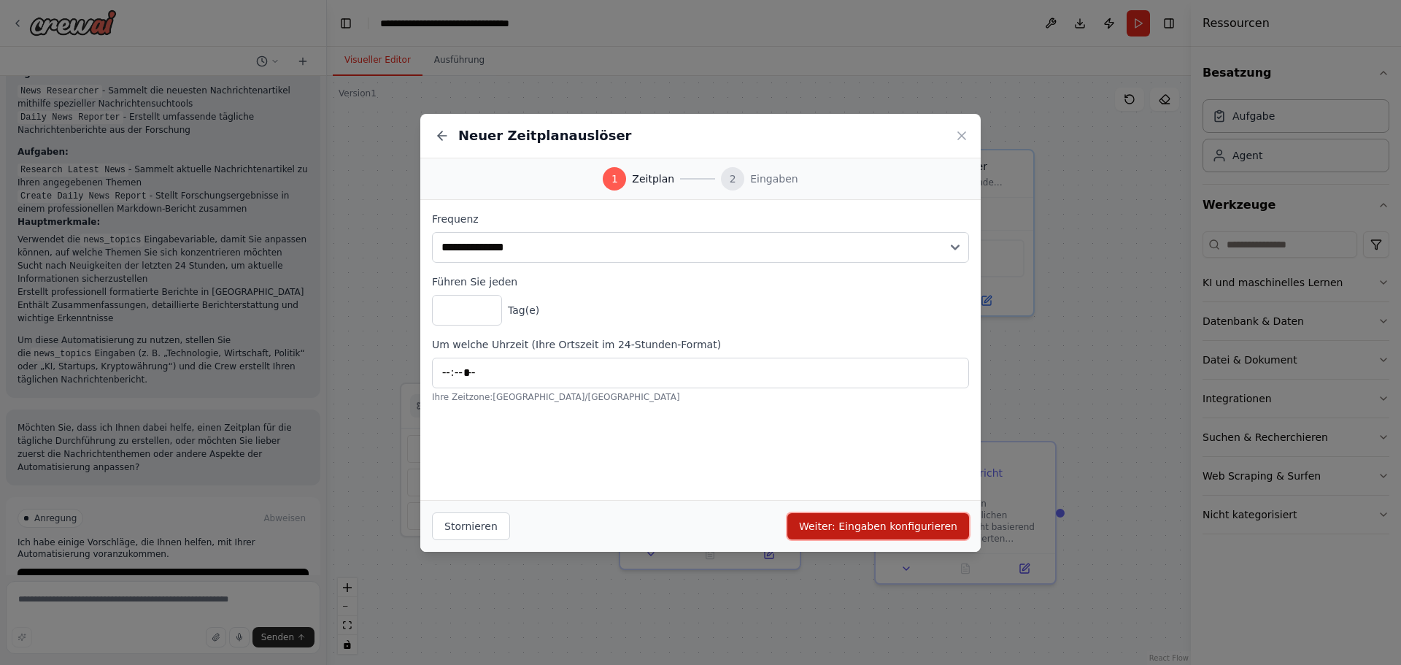
click at [853, 531] on font "Weiter: Eingaben konfigurieren" at bounding box center [878, 526] width 158 height 12
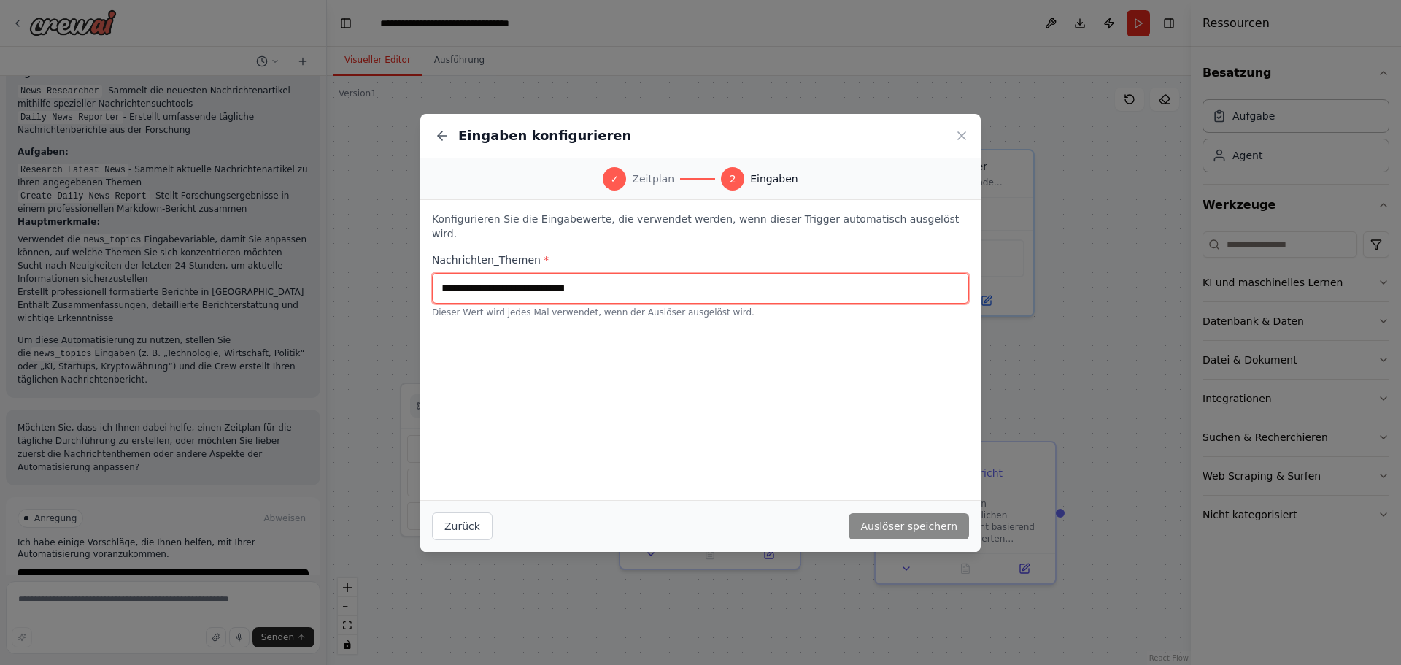
click at [610, 277] on input "text" at bounding box center [700, 288] width 537 height 31
type input "**********"
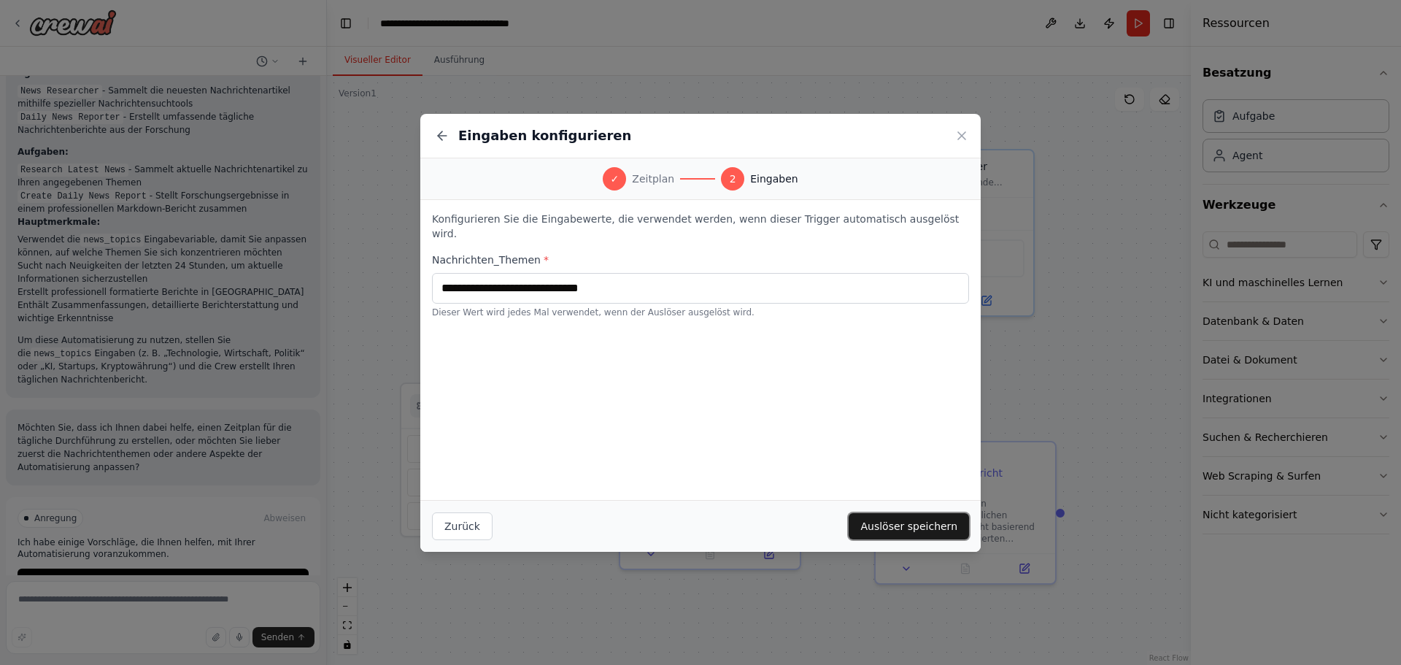
click at [909, 528] on font "Auslöser speichern" at bounding box center [908, 526] width 97 height 12
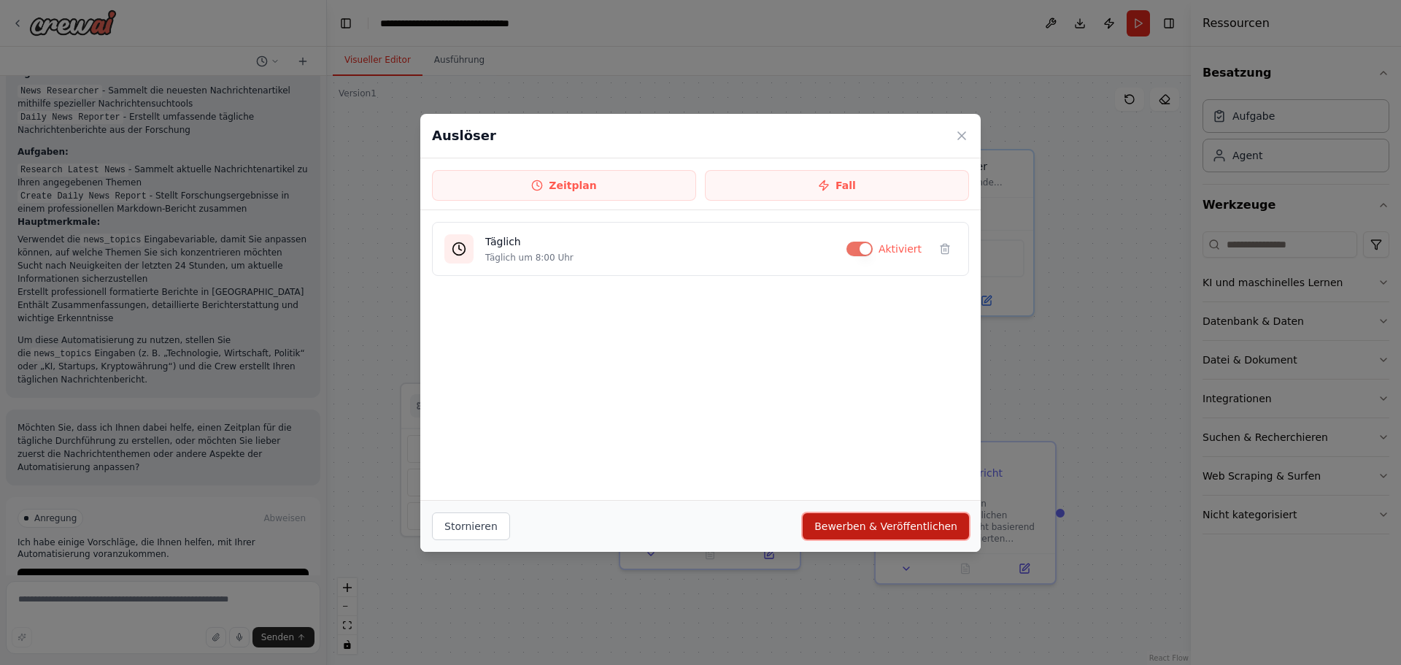
click at [909, 528] on font "Bewerben & Veröffentlichen" at bounding box center [885, 526] width 143 height 12
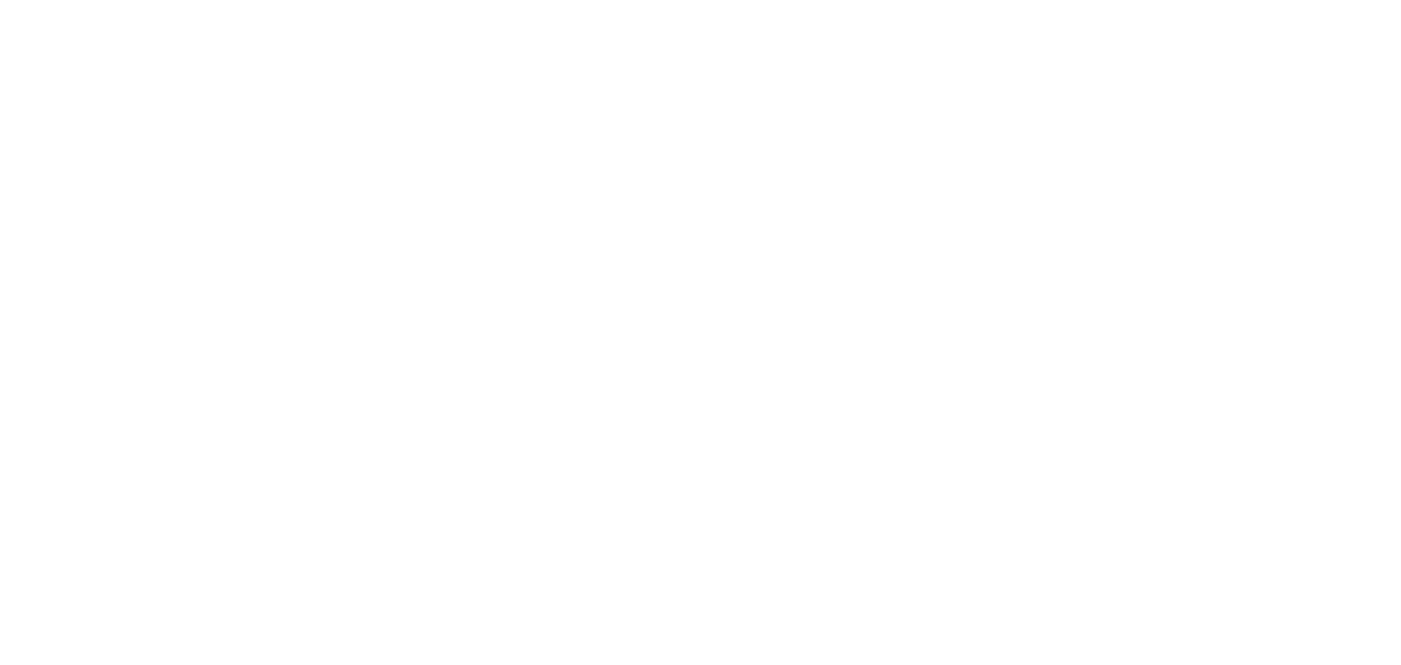
click at [287, 0] on html "Original text Rate this translation Your feedback will be used to help improve …" at bounding box center [700, 0] width 1401 height 0
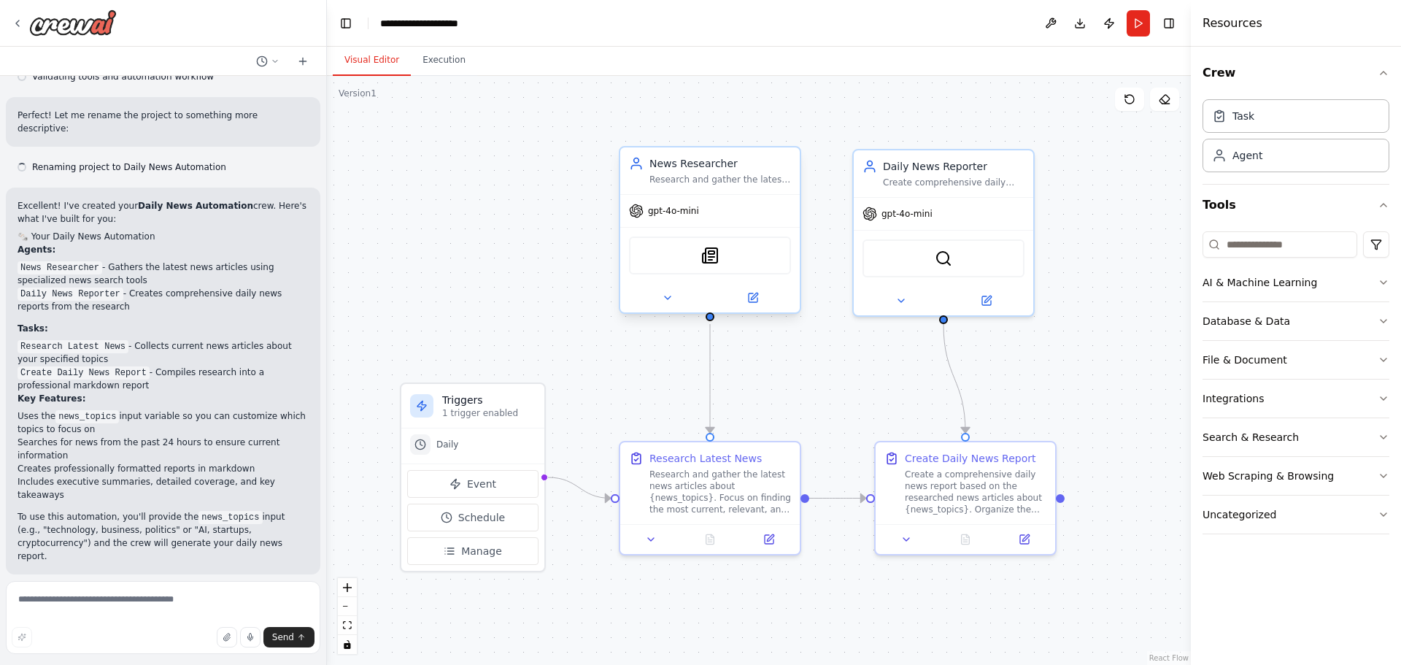
scroll to position [821, 0]
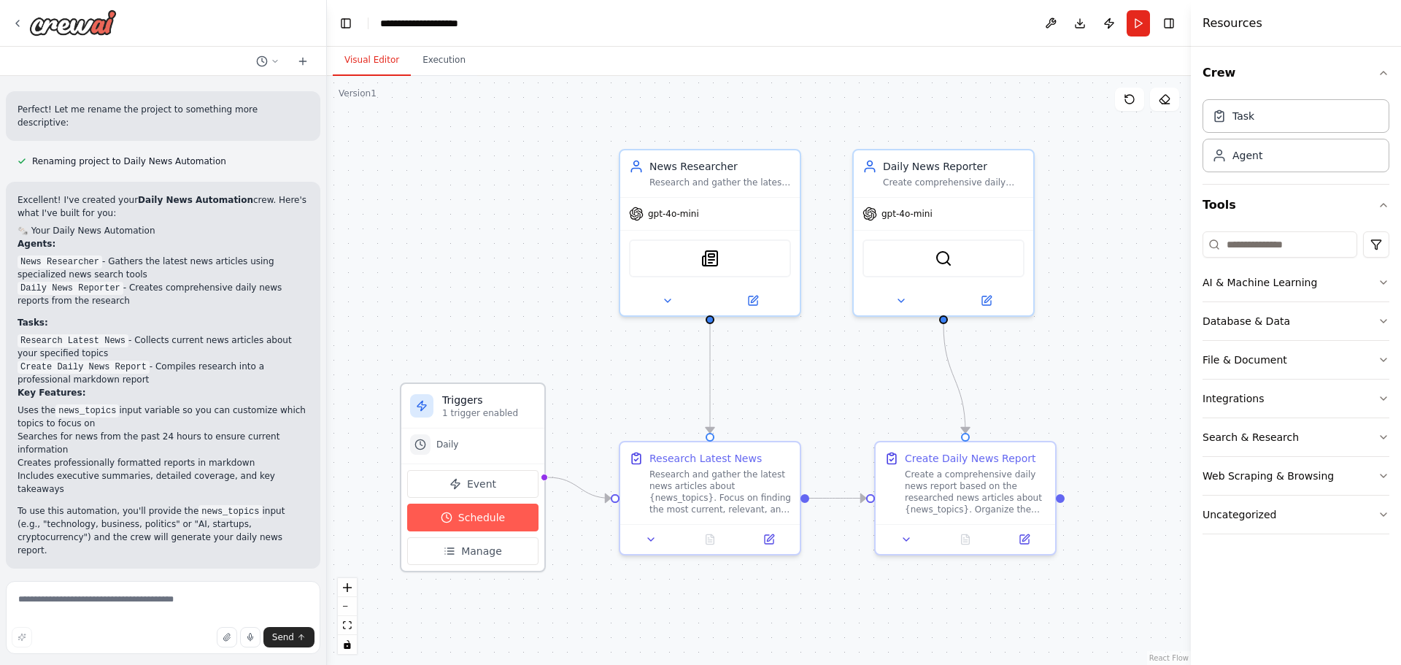
click at [474, 521] on span "Schedule" at bounding box center [481, 517] width 47 height 15
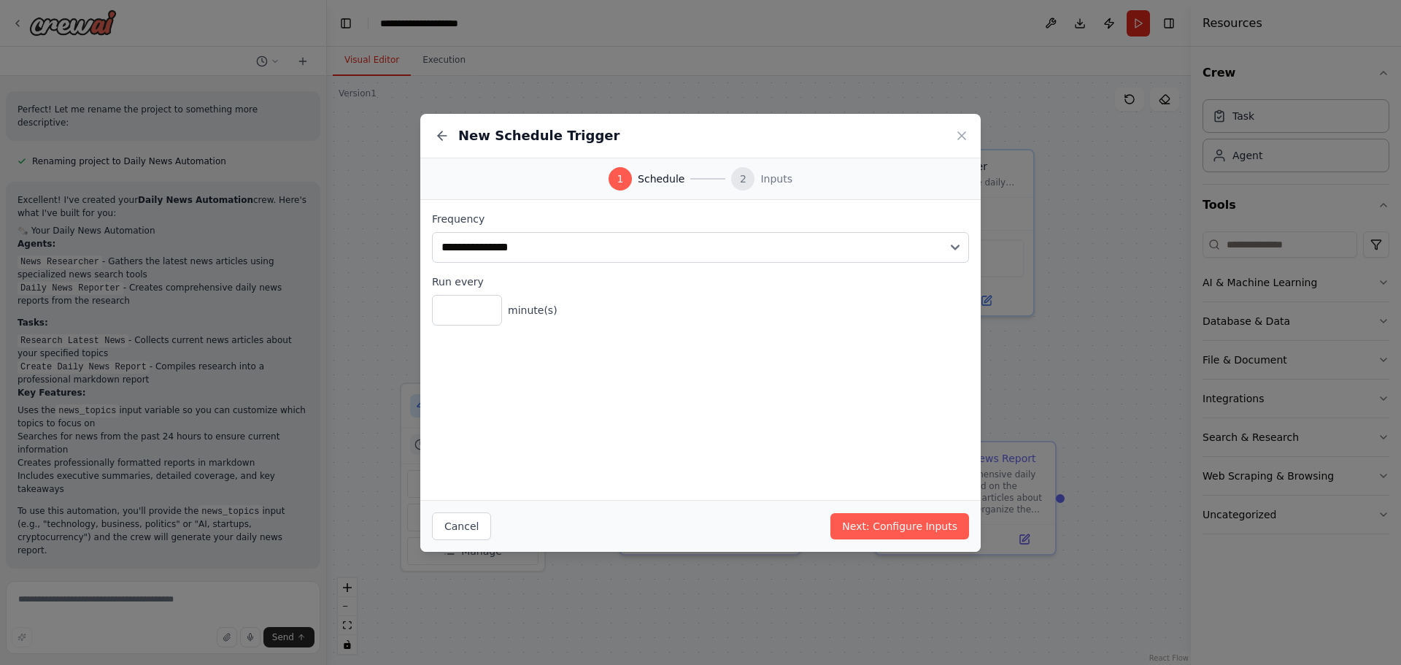
click at [959, 143] on div "New Schedule Trigger" at bounding box center [700, 136] width 560 height 45
click at [959, 137] on icon at bounding box center [962, 135] width 15 height 15
